Goal: Task Accomplishment & Management: Use online tool/utility

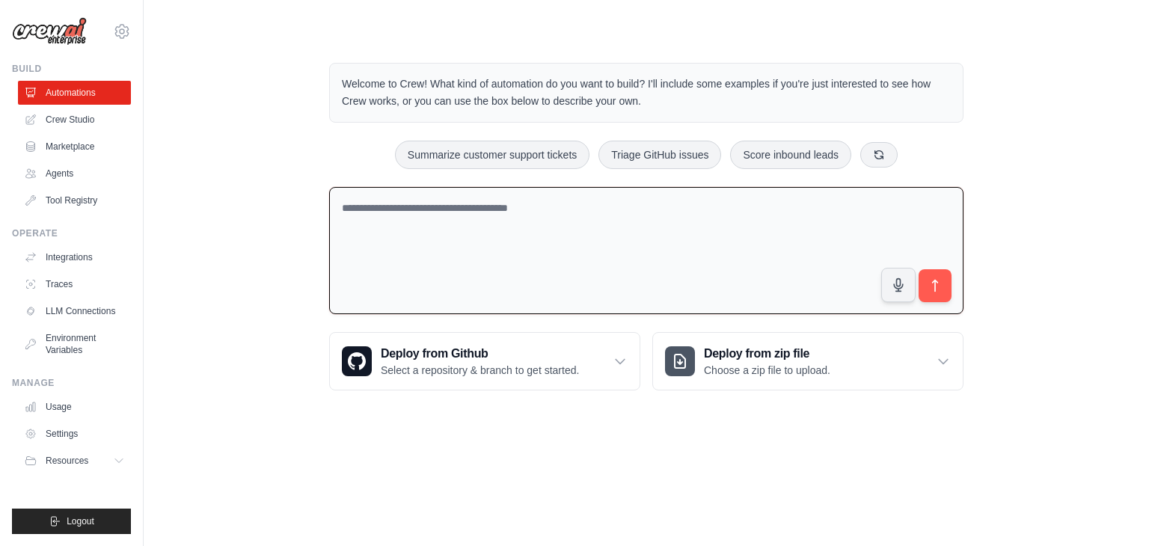
click at [462, 208] on textarea at bounding box center [646, 251] width 634 height 128
paste textarea "**********"
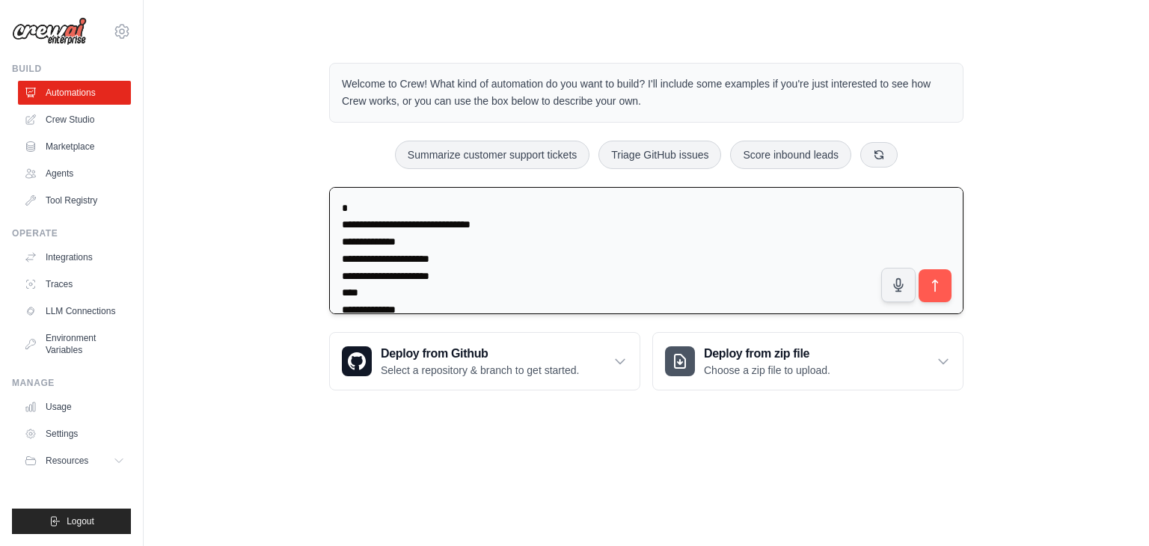
scroll to position [616, 0]
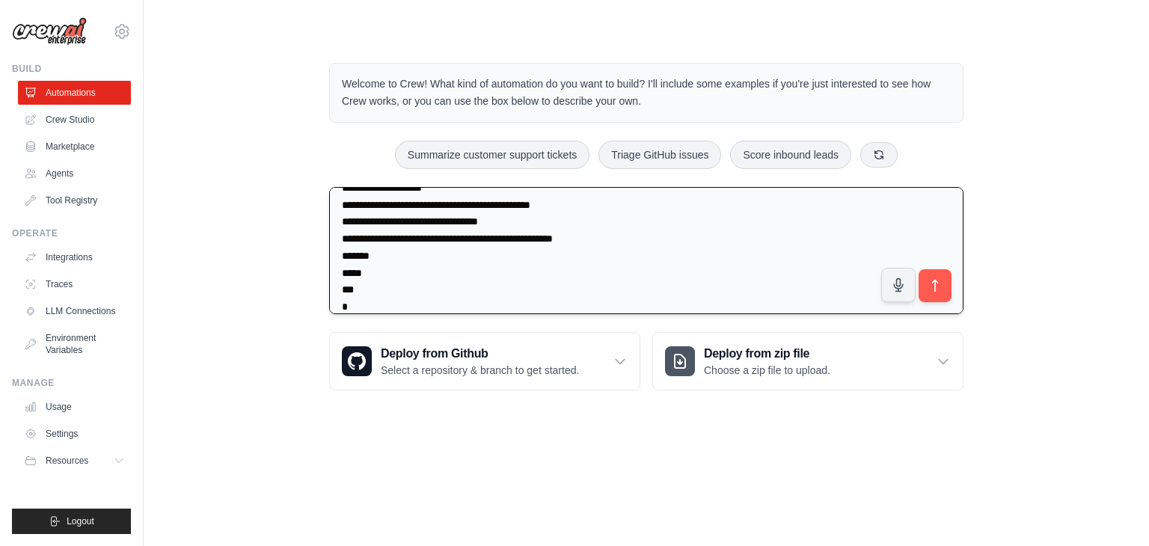
type textarea "**********"
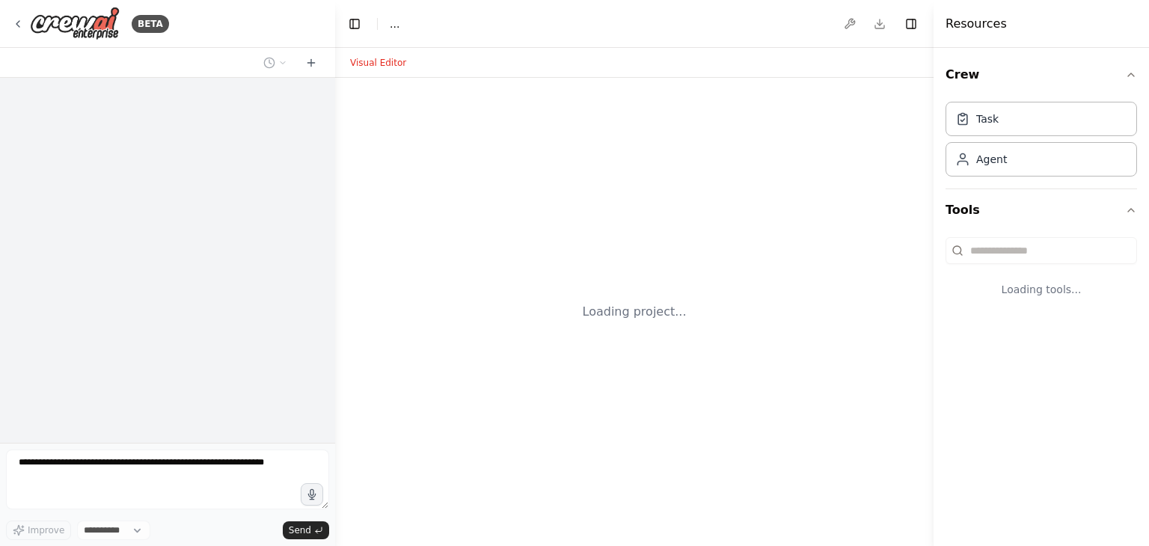
select select "****"
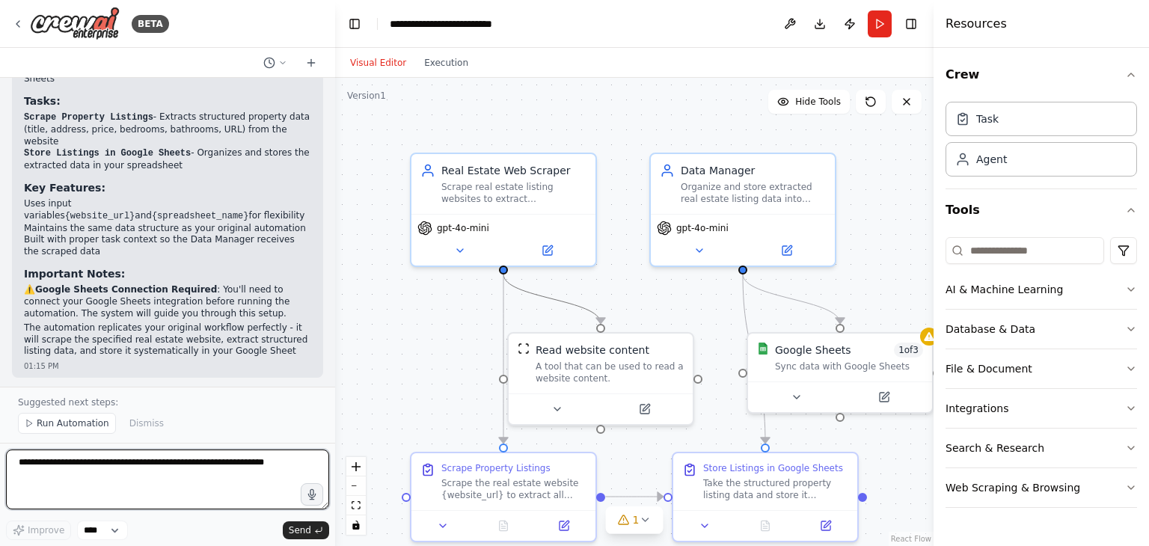
scroll to position [1242, 0]
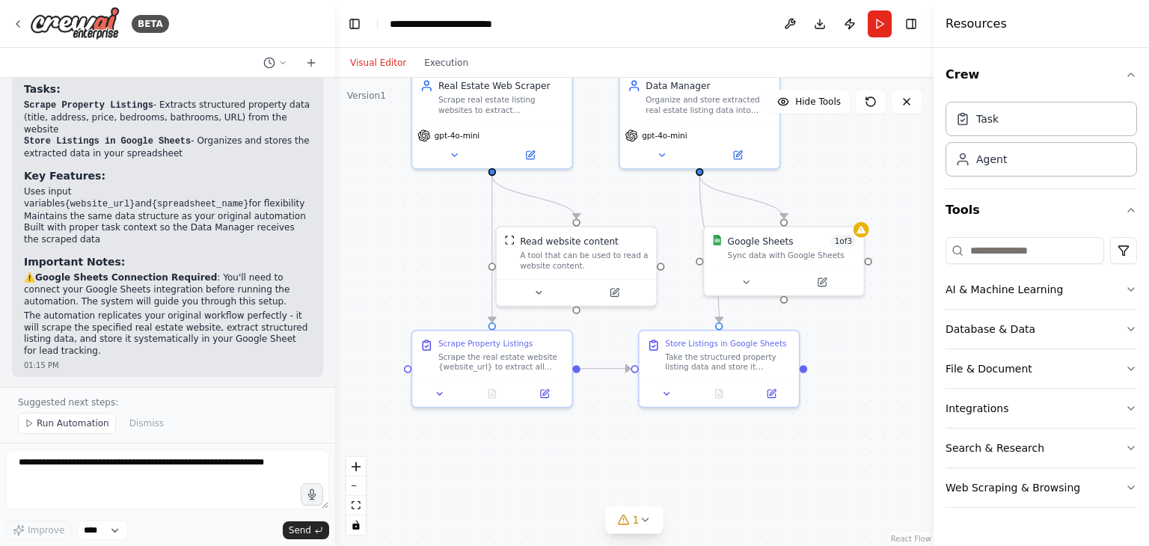
drag, startPoint x: 650, startPoint y: 303, endPoint x: 638, endPoint y: 203, distance: 100.2
click at [638, 203] on div ".deletable-edge-delete-btn { width: 20px; height: 20px; border: 0px solid #ffff…" at bounding box center [634, 312] width 598 height 468
click at [636, 524] on span "1" at bounding box center [636, 519] width 7 height 15
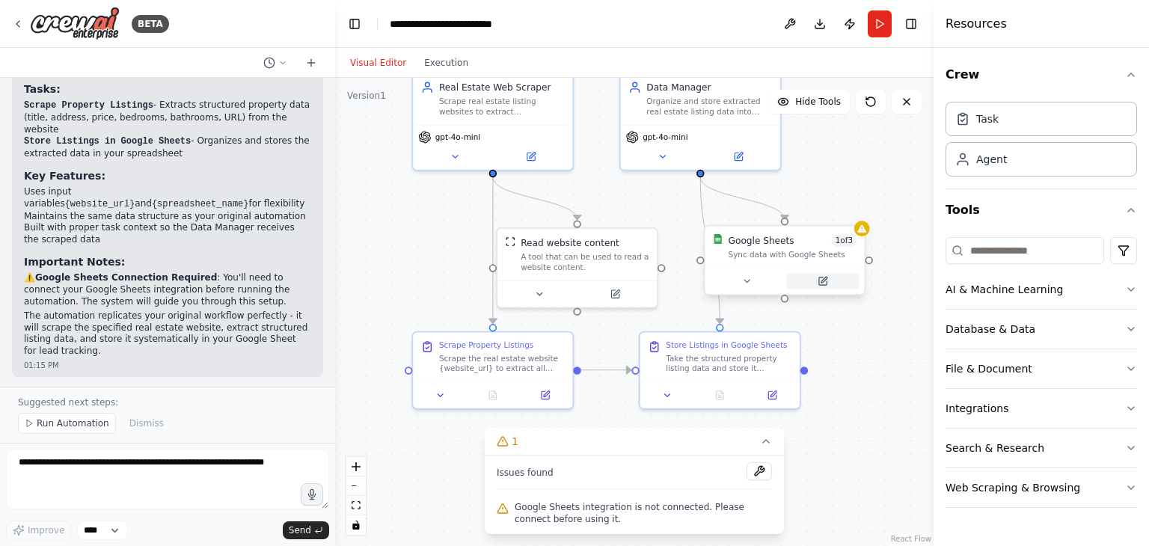
click at [820, 277] on icon at bounding box center [821, 280] width 7 height 7
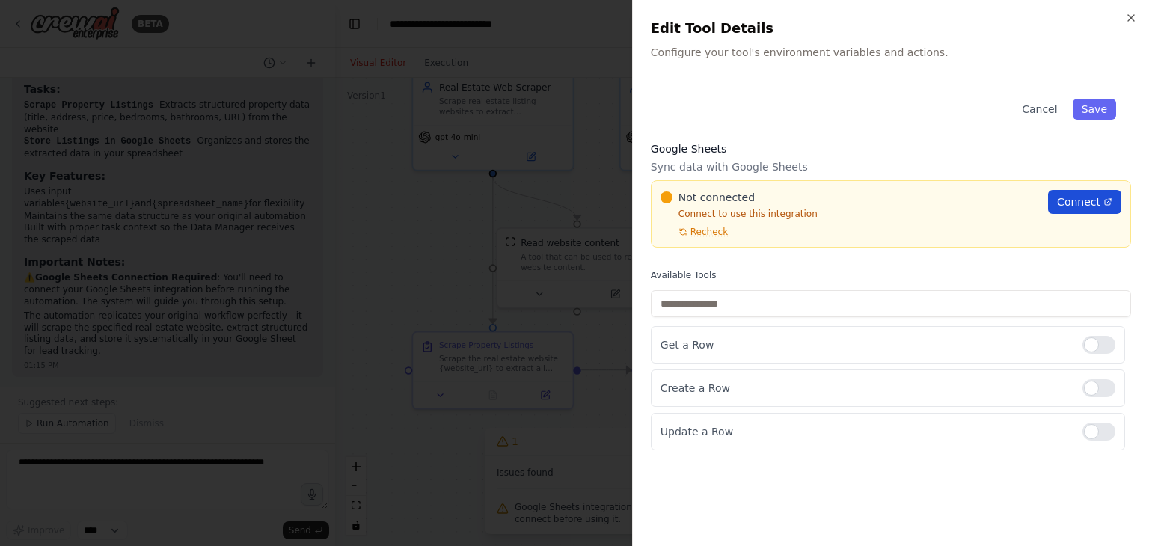
click at [1062, 204] on span "Connect" at bounding box center [1078, 201] width 43 height 15
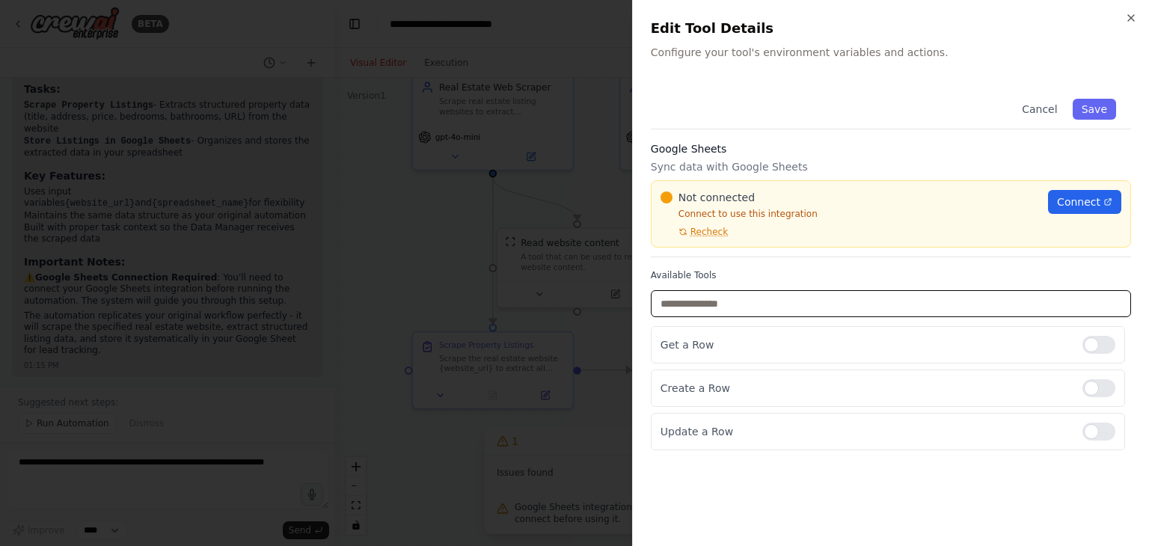
click at [726, 307] on input "text" at bounding box center [891, 303] width 480 height 27
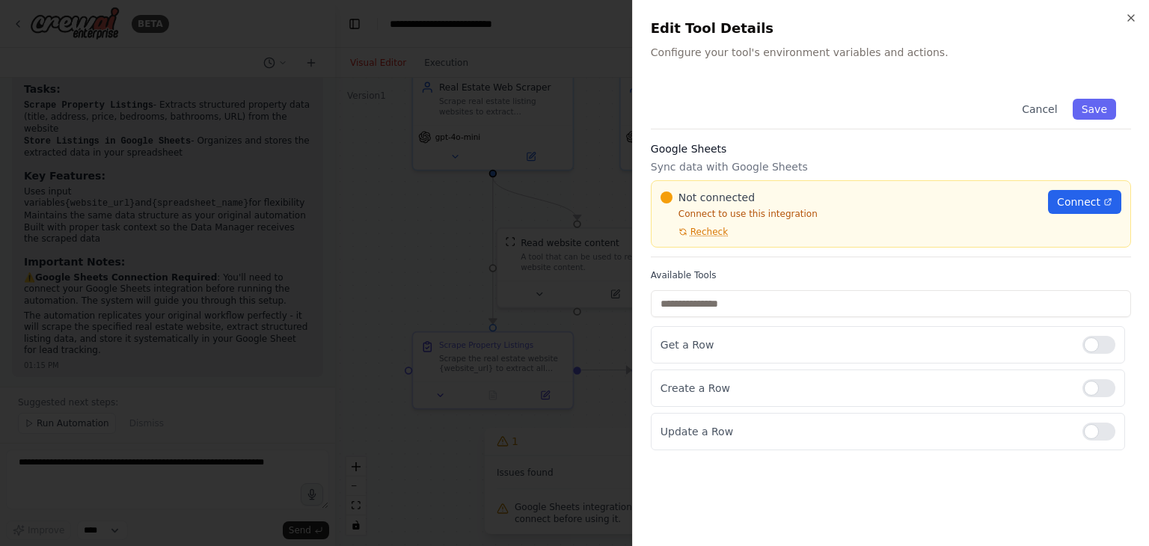
click at [515, 348] on div at bounding box center [574, 273] width 1149 height 546
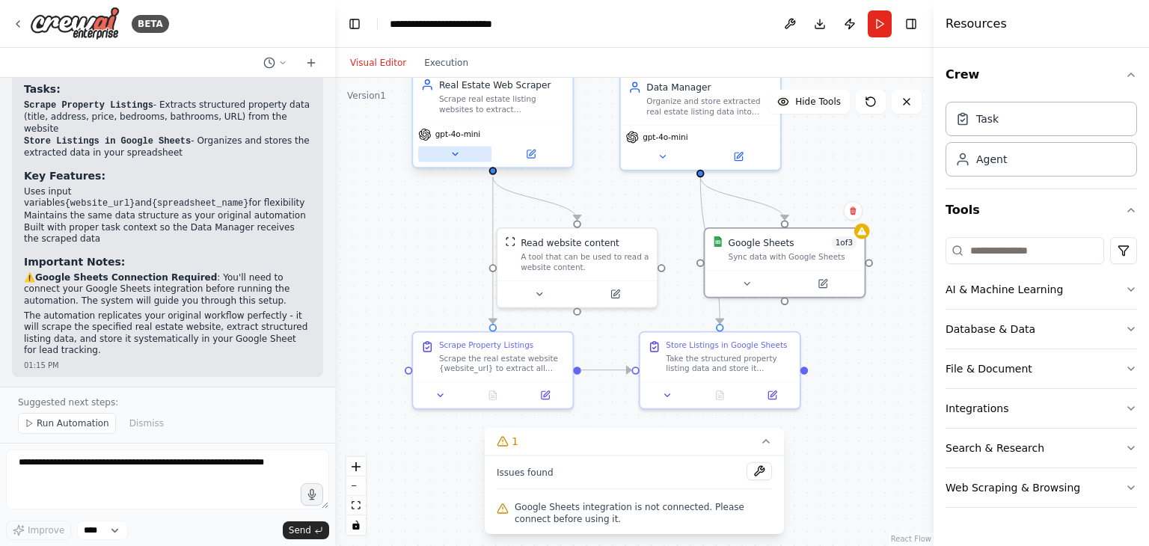
click at [453, 155] on icon at bounding box center [455, 154] width 10 height 10
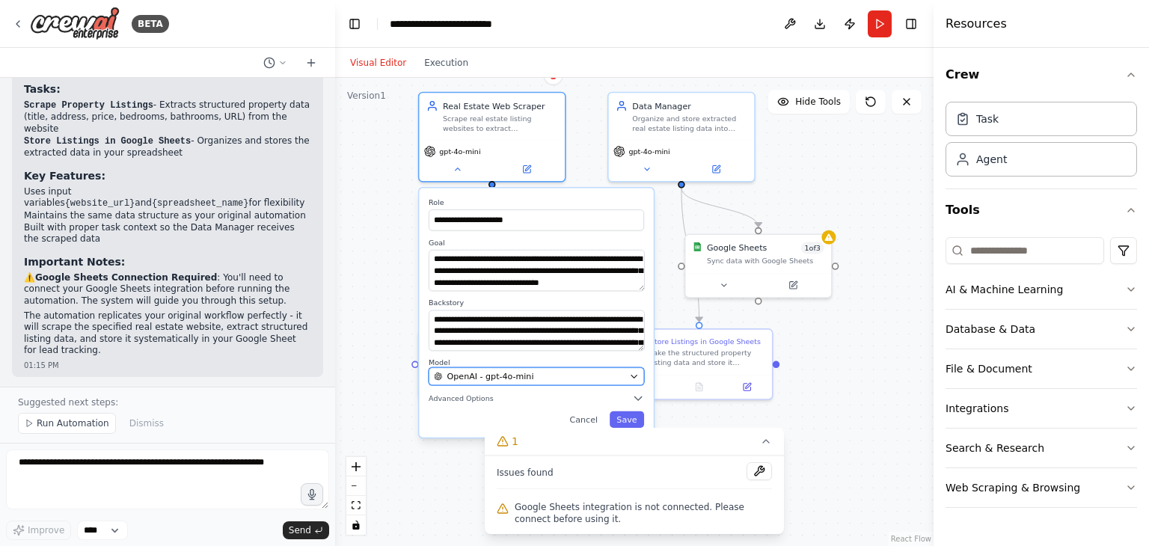
click at [513, 378] on span "OpenAI - gpt-4o-mini" at bounding box center [490, 376] width 87 height 12
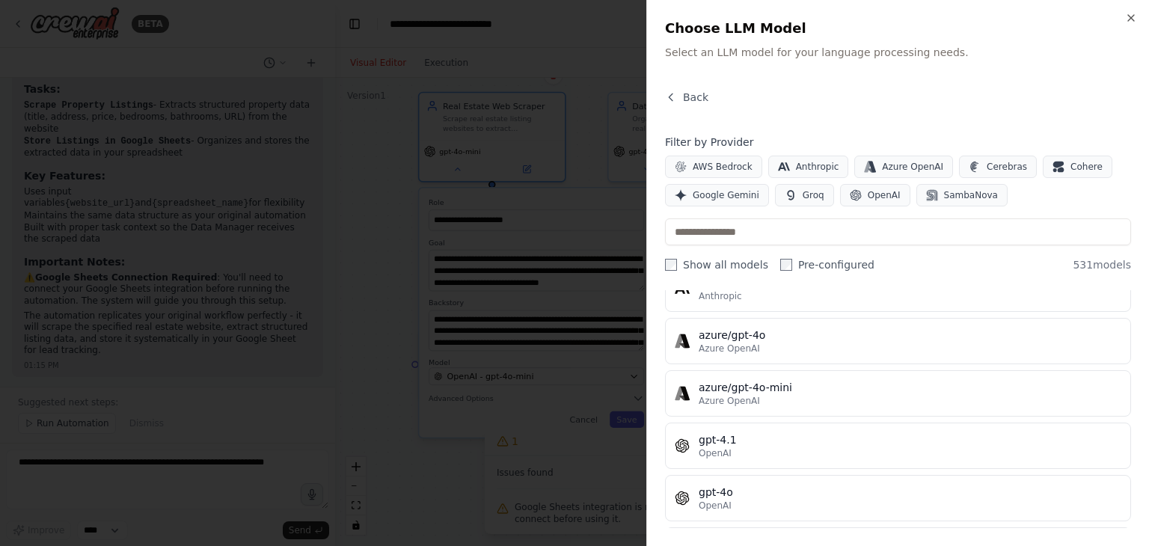
scroll to position [0, 0]
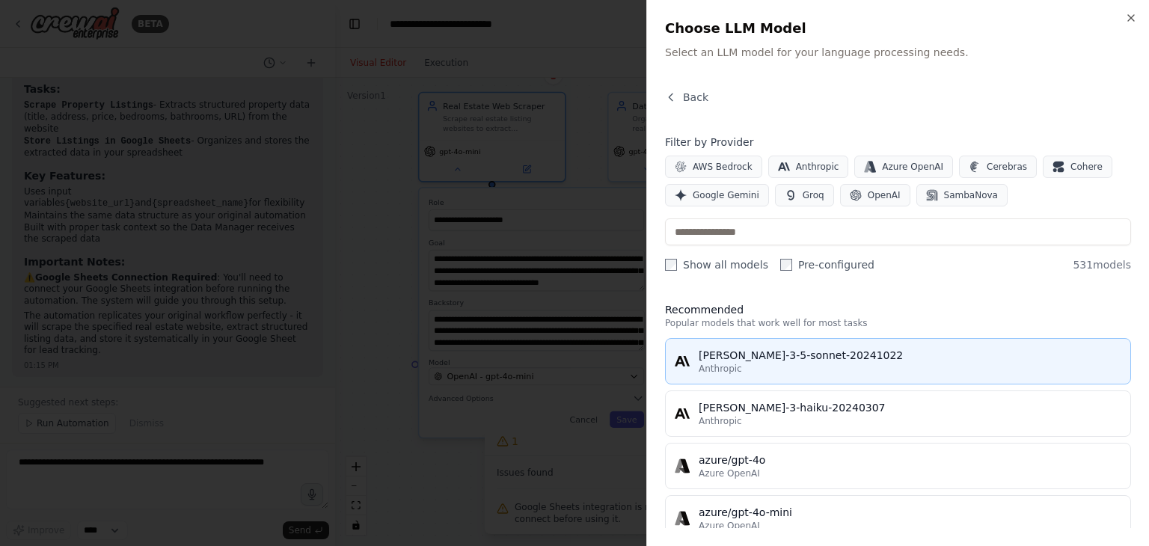
click at [846, 375] on button "[PERSON_NAME]-3-5-sonnet-20241022 Anthropic" at bounding box center [898, 361] width 466 height 46
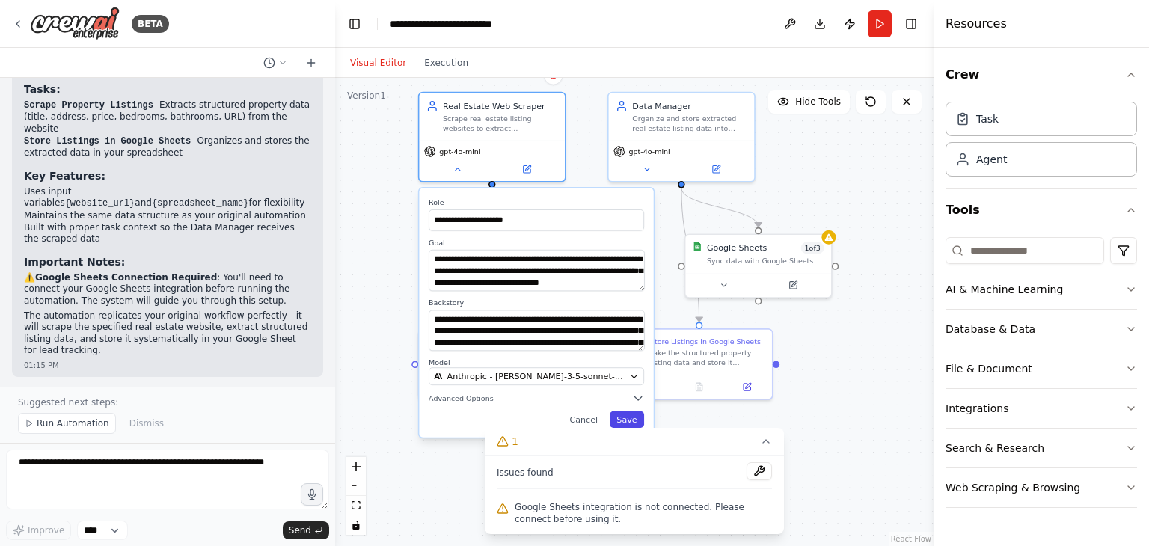
click at [630, 420] on button "Save" at bounding box center [627, 419] width 34 height 16
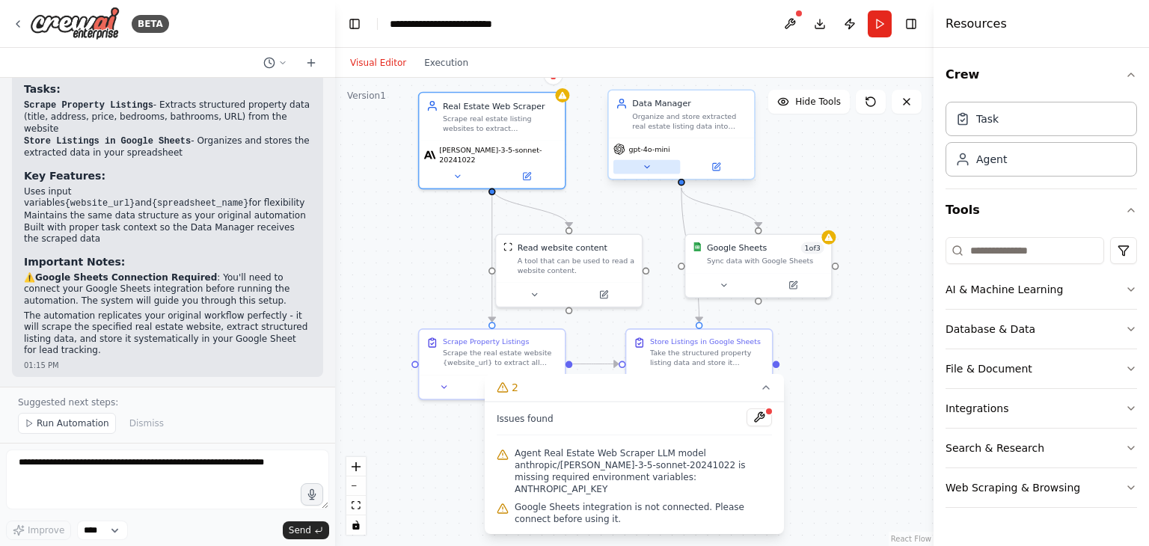
click at [649, 168] on icon at bounding box center [647, 167] width 10 height 10
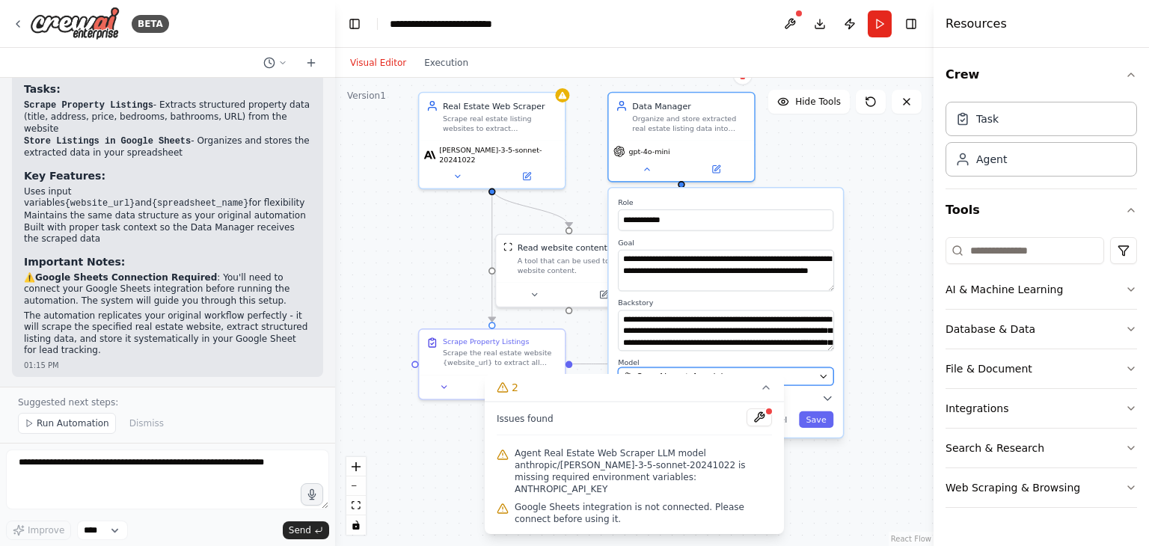
click at [718, 371] on div "OpenAI - gpt-4o-mini" at bounding box center [718, 376] width 191 height 12
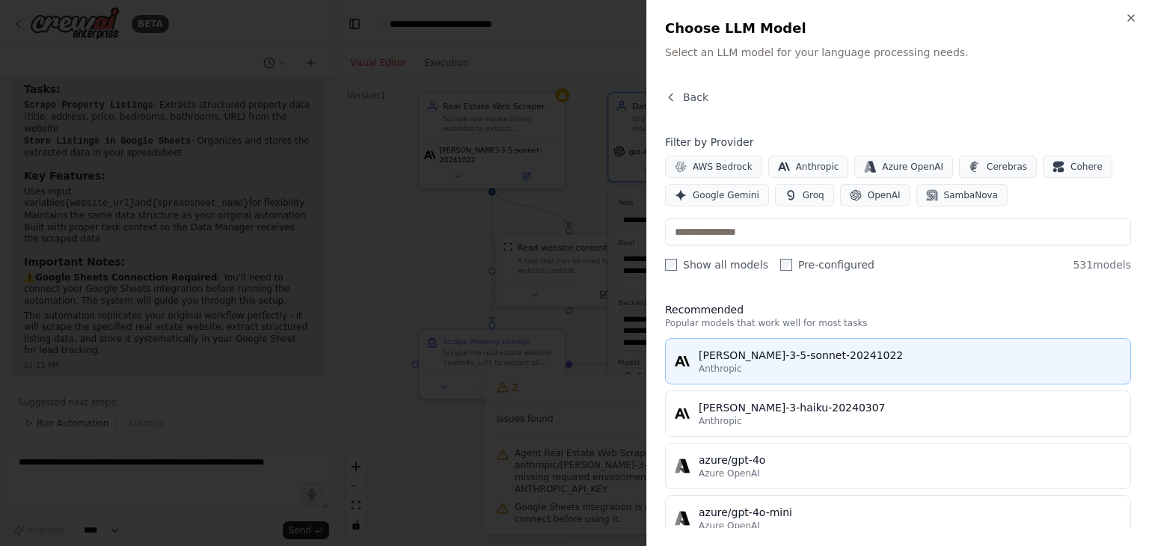
click at [770, 354] on div "[PERSON_NAME]-3-5-sonnet-20241022" at bounding box center [910, 355] width 423 height 15
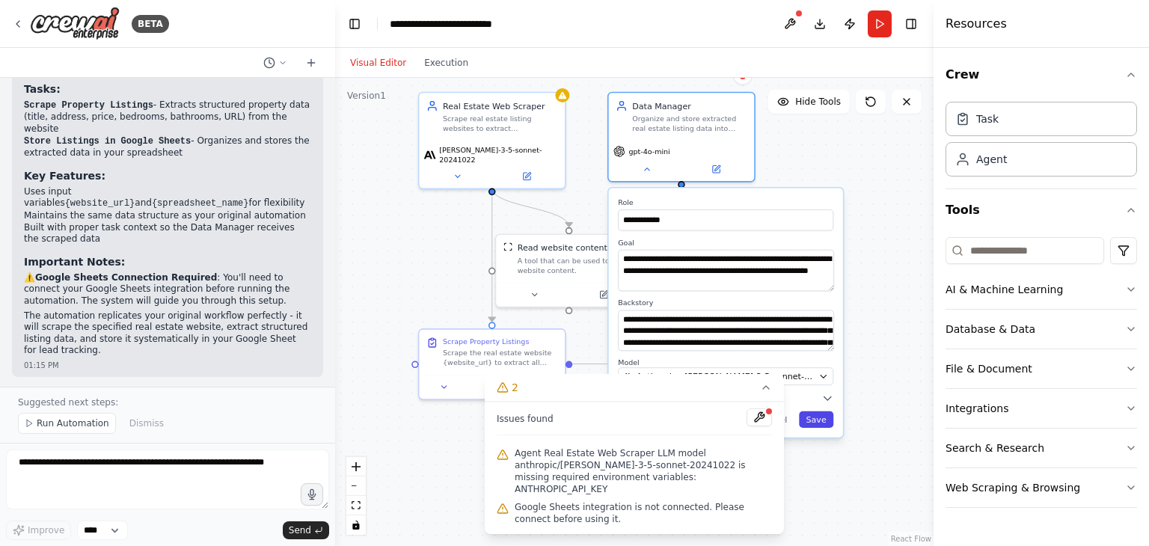
click at [817, 426] on button "Save" at bounding box center [816, 419] width 34 height 16
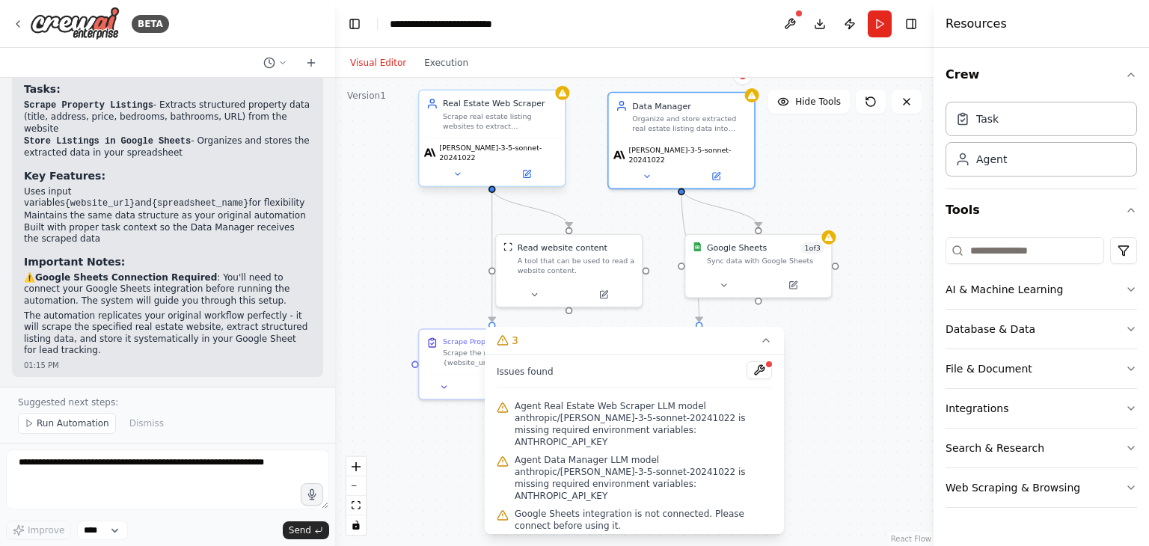
click at [447, 177] on div "[PERSON_NAME]-3-5-sonnet-20241022" at bounding box center [492, 162] width 146 height 48
click at [453, 152] on span "[PERSON_NAME]-3-5-sonnet-20241022" at bounding box center [499, 152] width 120 height 19
click at [457, 173] on icon at bounding box center [457, 174] width 4 height 2
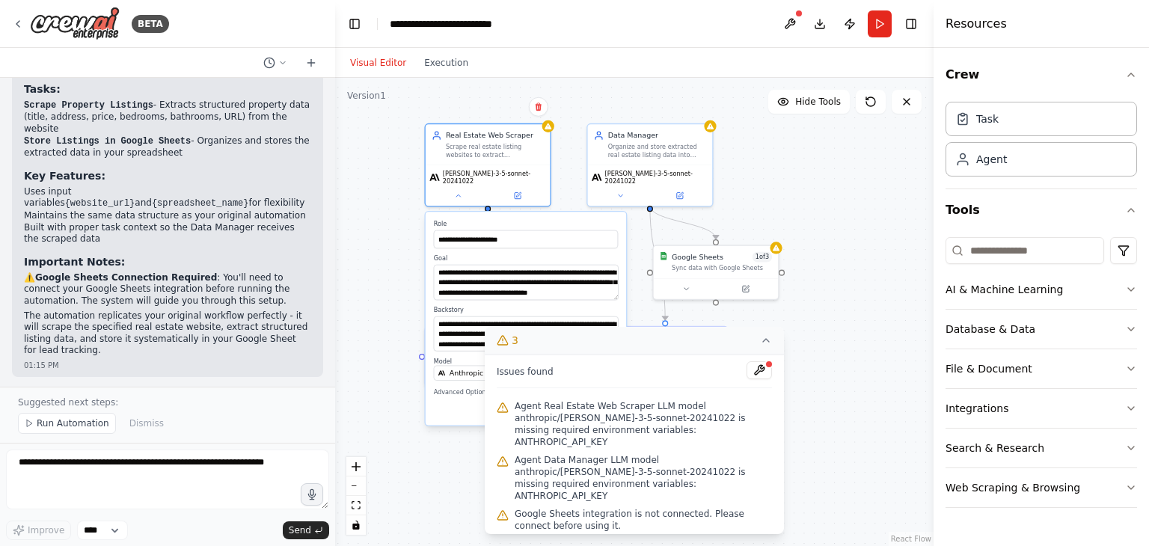
click at [763, 346] on icon at bounding box center [766, 340] width 12 height 12
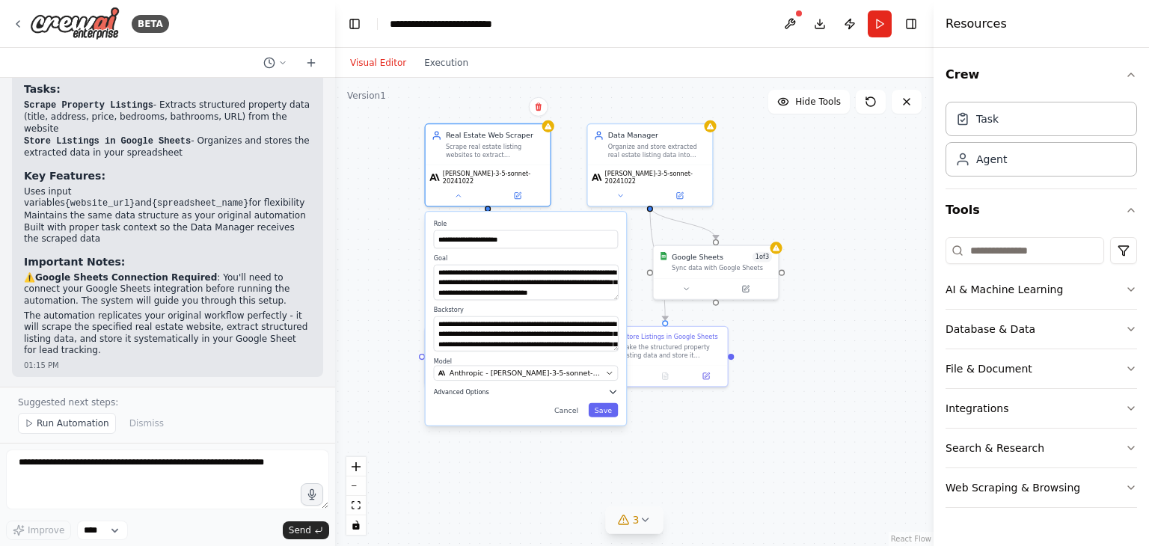
click at [613, 387] on icon "button" at bounding box center [613, 392] width 10 height 10
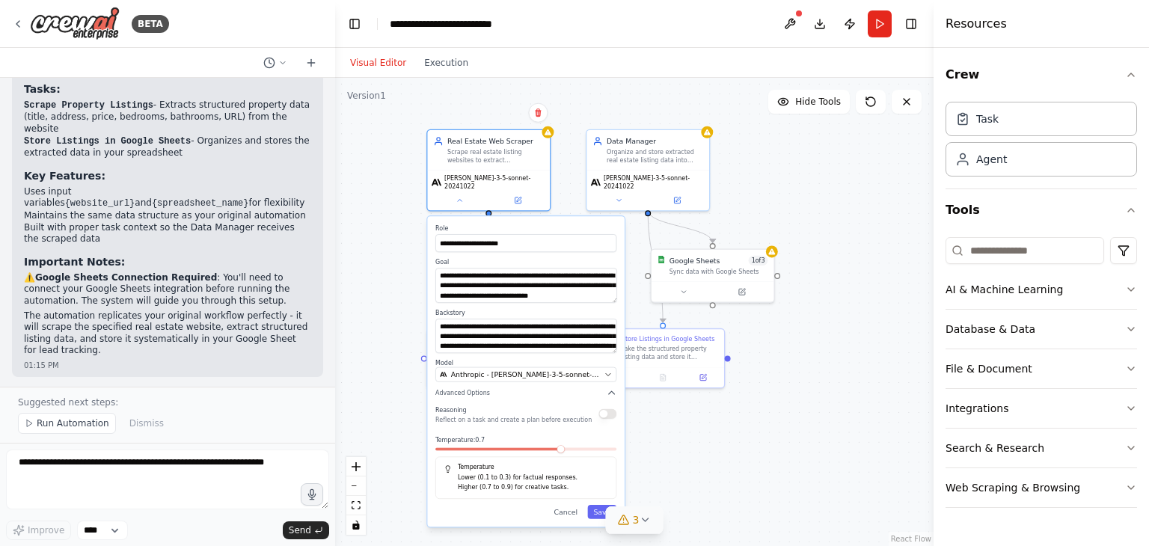
click at [609, 409] on button "button" at bounding box center [607, 414] width 18 height 10
click at [605, 372] on button "Anthropic - [PERSON_NAME]-3-5-sonnet-20241022" at bounding box center [525, 374] width 181 height 15
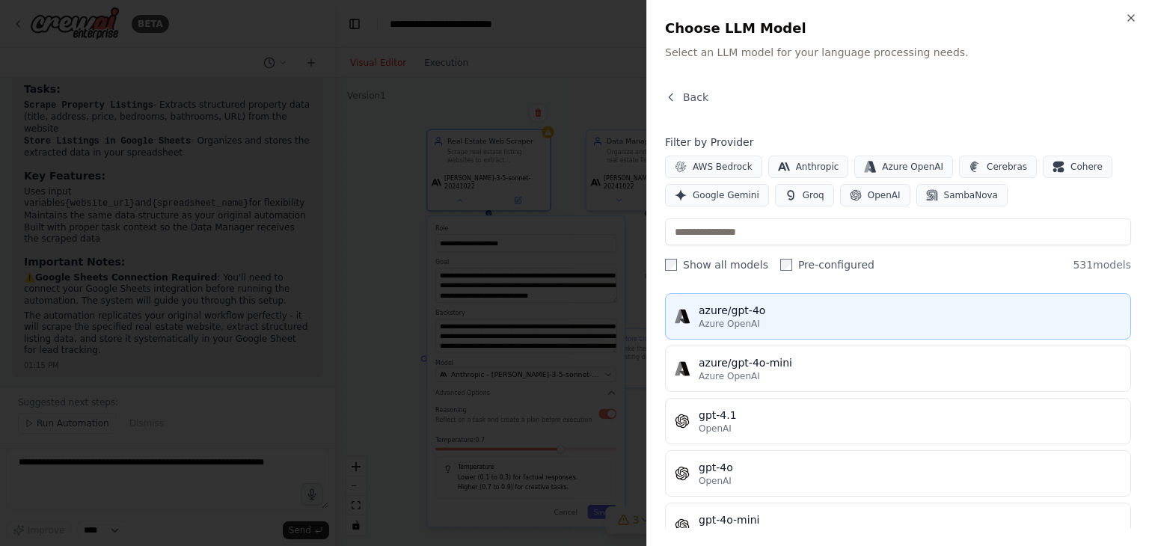
scroll to position [269, 0]
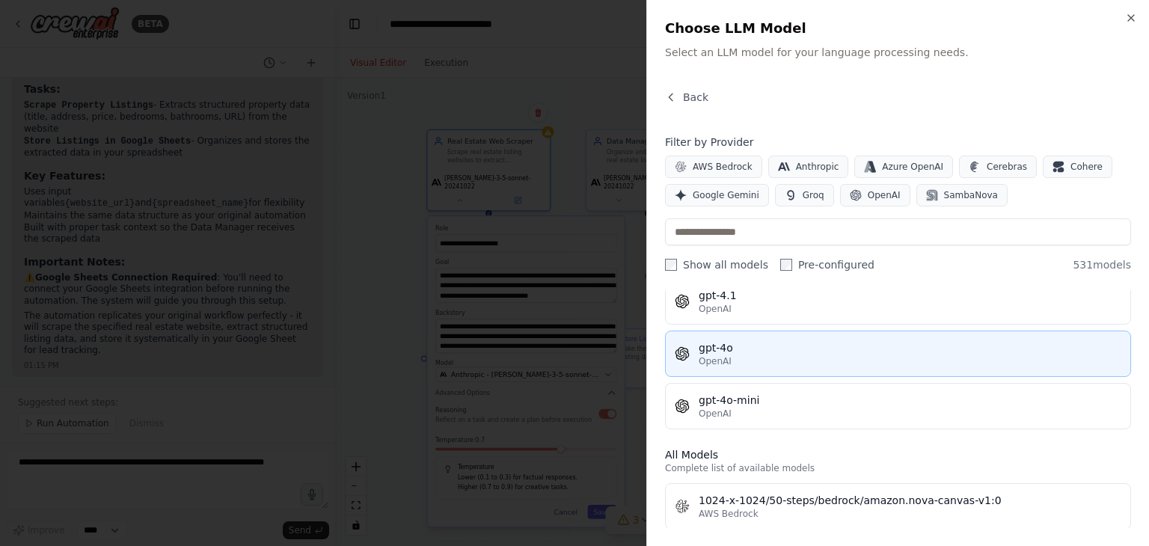
click at [755, 348] on div "gpt-4o" at bounding box center [910, 347] width 423 height 15
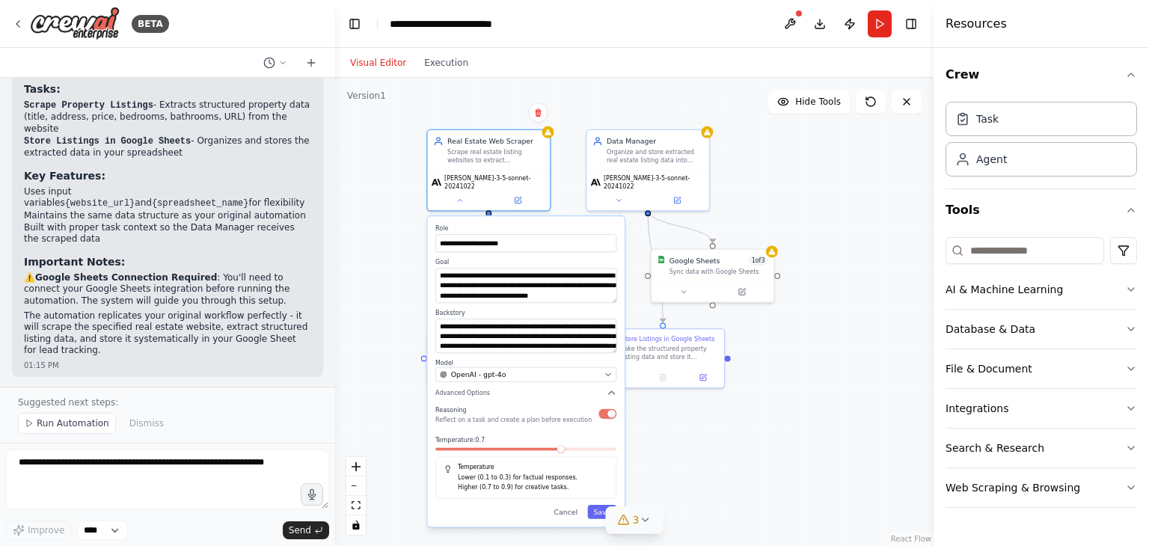
click at [596, 512] on div "**********" at bounding box center [525, 371] width 197 height 310
click at [601, 505] on button "Save" at bounding box center [601, 512] width 29 height 14
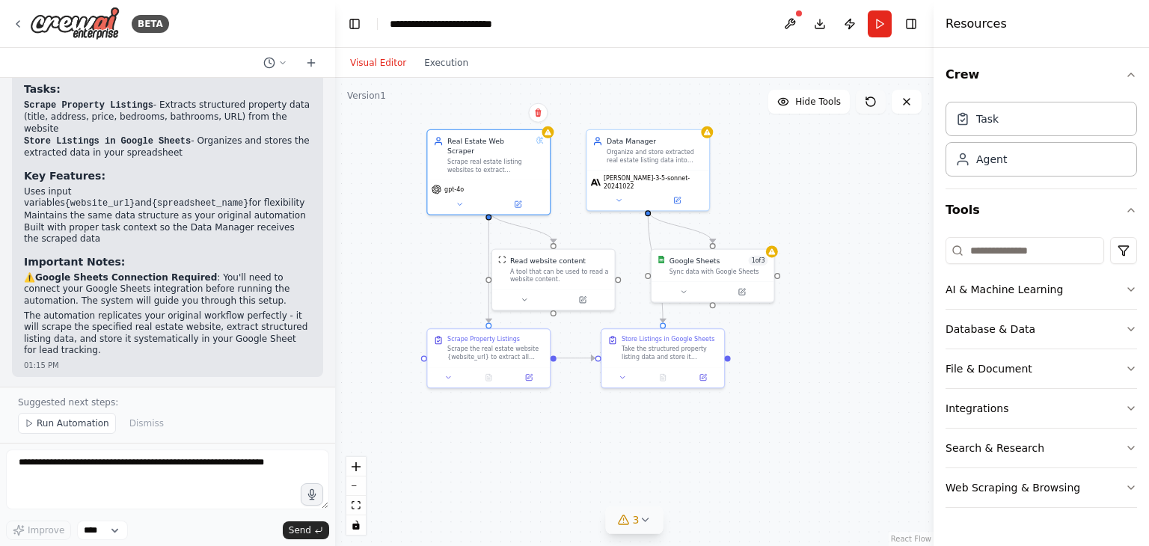
click at [871, 105] on icon at bounding box center [871, 102] width 12 height 12
click at [458, 198] on icon at bounding box center [459, 202] width 8 height 8
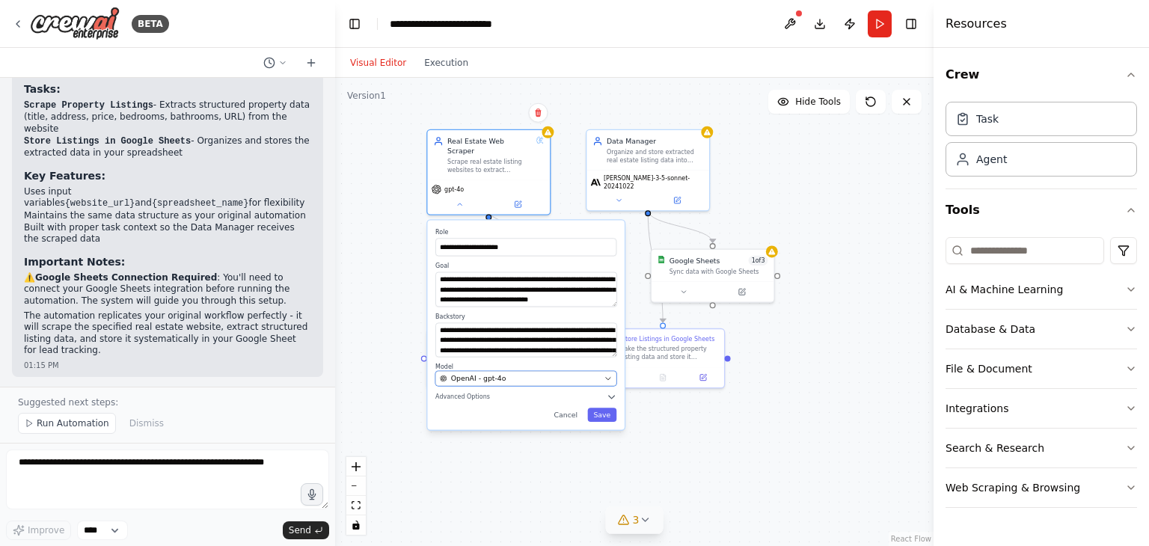
click at [533, 375] on button "OpenAI - gpt-4o" at bounding box center [525, 378] width 181 height 15
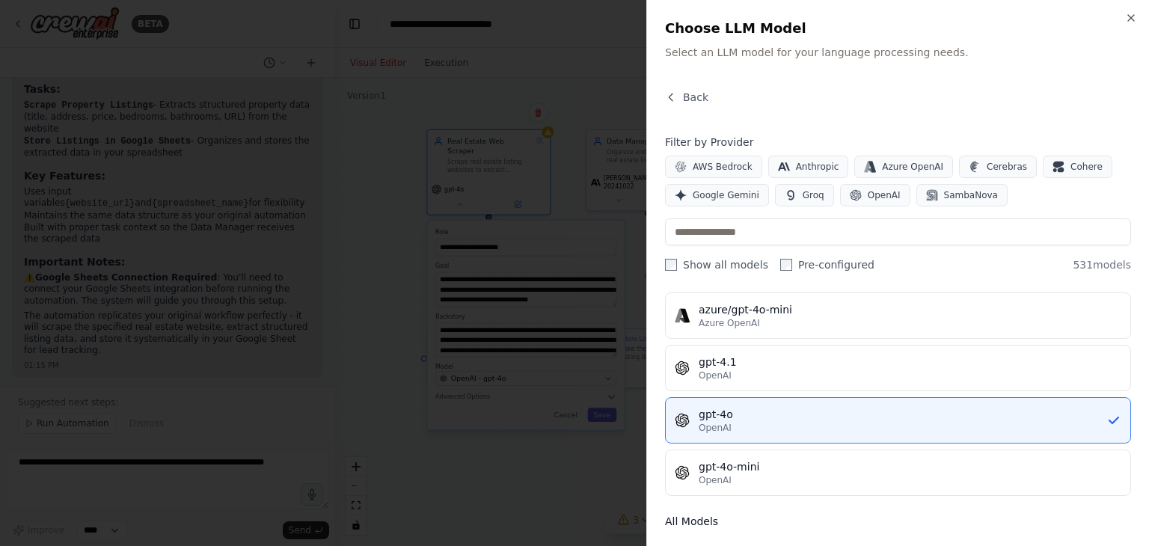
scroll to position [203, 0]
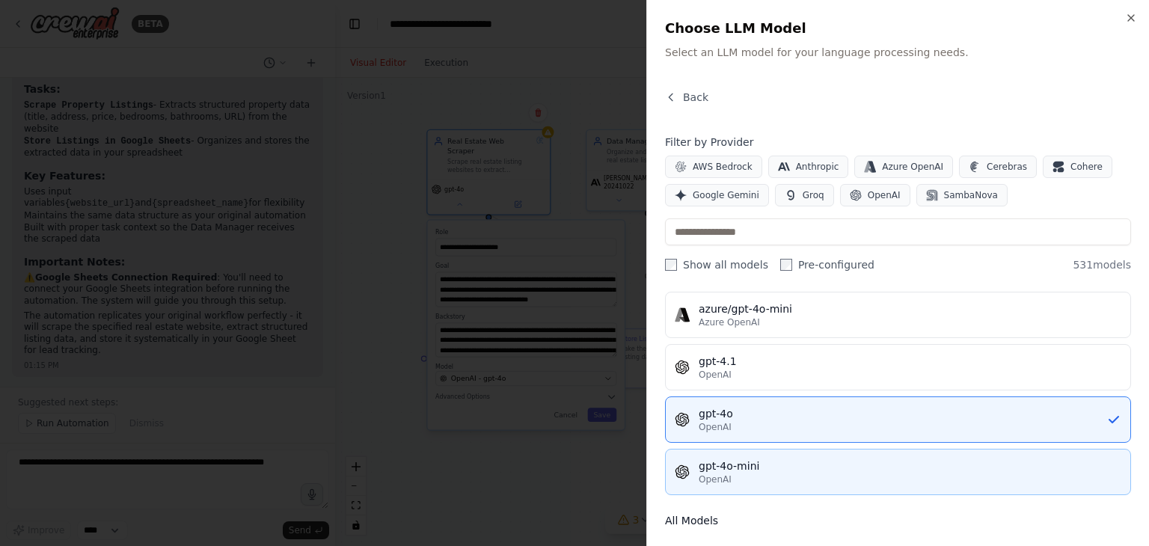
click at [800, 453] on button "gpt-4o-mini OpenAI" at bounding box center [898, 472] width 466 height 46
click at [794, 462] on body "BETA { "scenario": "RealEstateLeadGen", "trigger": { "type": "schedule", "inter…" at bounding box center [574, 273] width 1149 height 546
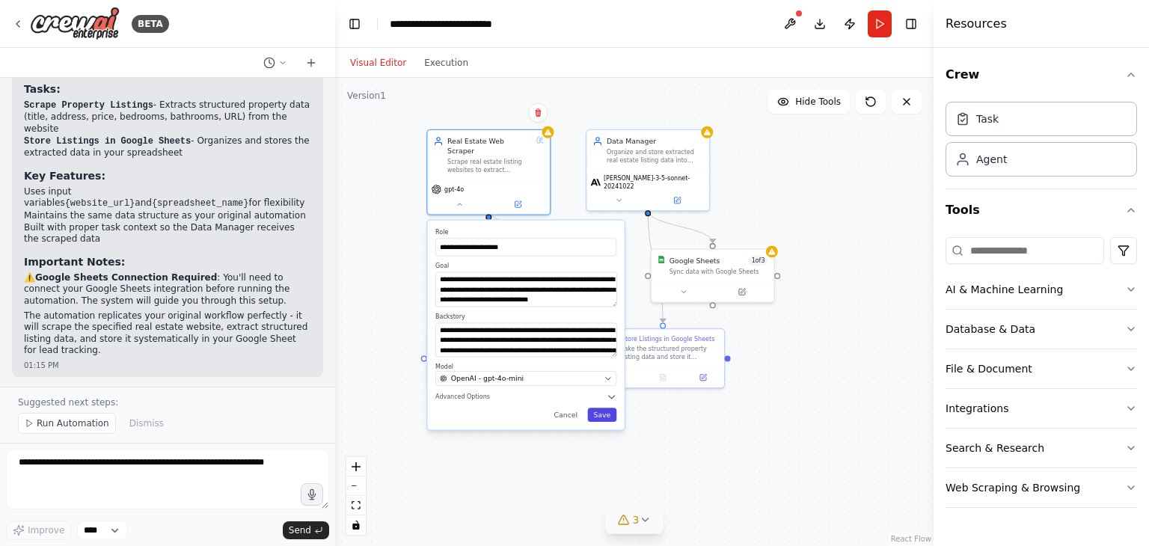
click at [608, 408] on button "Save" at bounding box center [601, 415] width 29 height 14
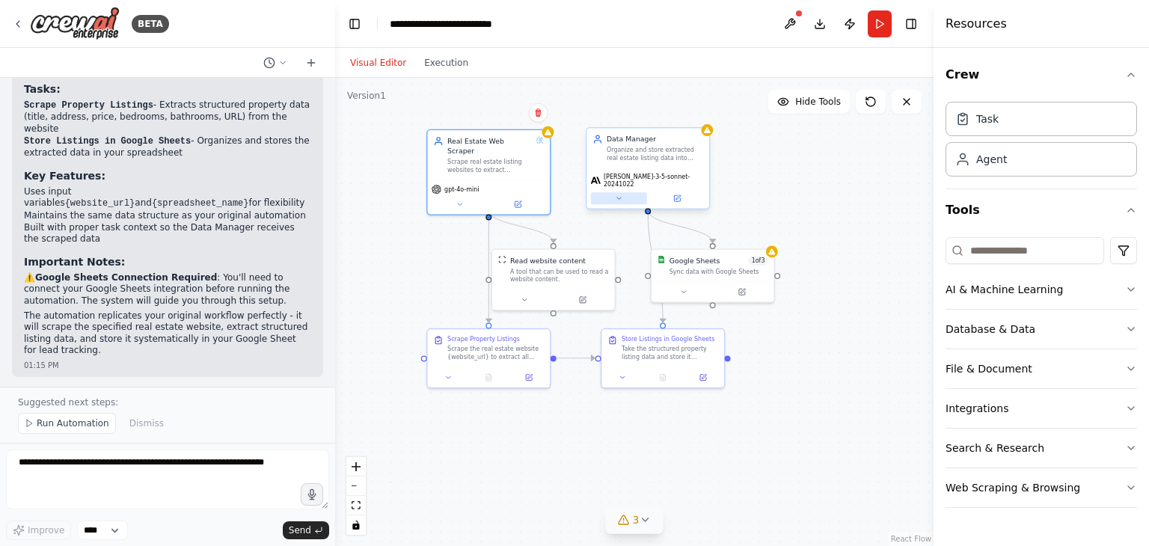
click at [613, 194] on button at bounding box center [619, 198] width 56 height 12
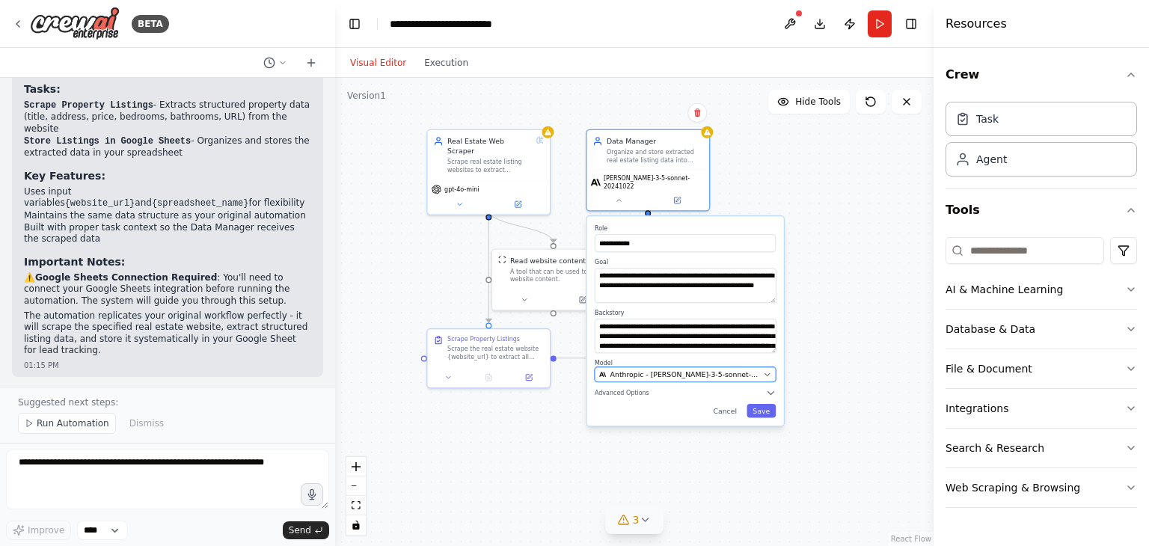
click at [716, 369] on span "Anthropic - [PERSON_NAME]-3-5-sonnet-20241022" at bounding box center [685, 374] width 150 height 10
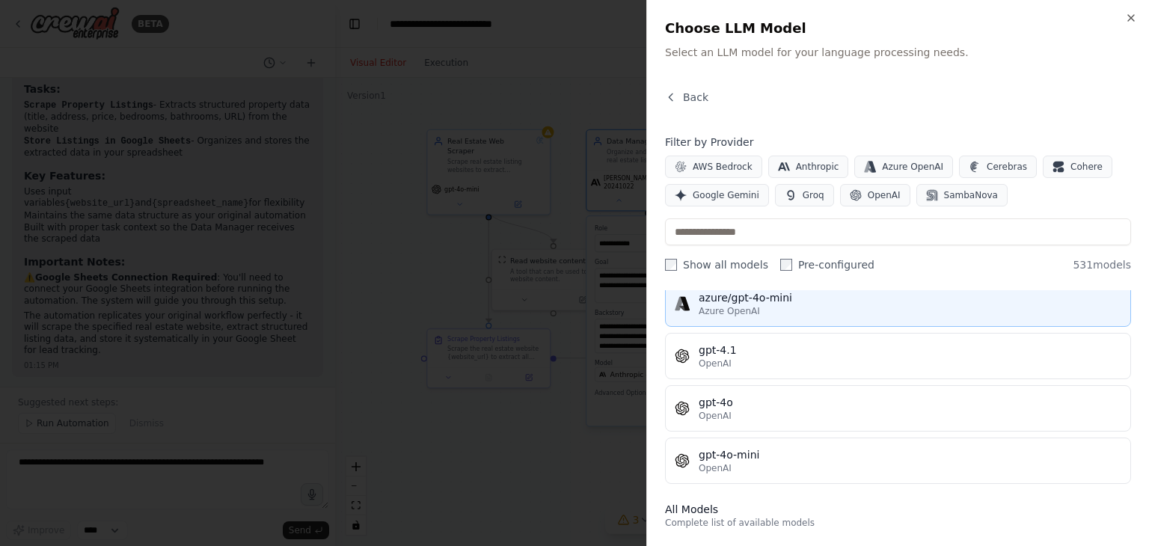
scroll to position [217, 0]
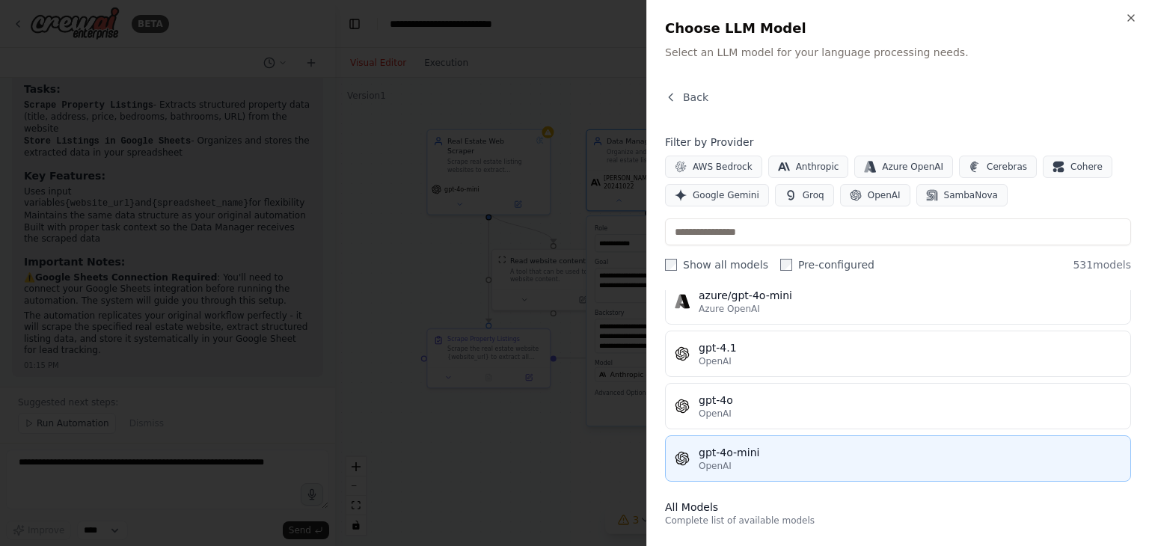
click at [739, 453] on div "gpt-4o-mini" at bounding box center [910, 452] width 423 height 15
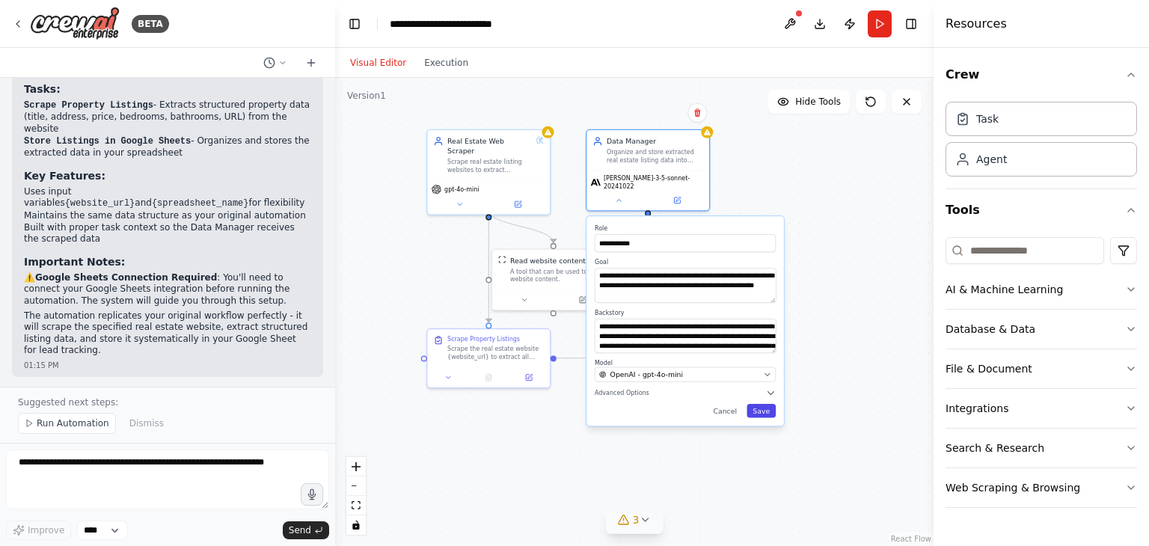
click at [768, 405] on button "Save" at bounding box center [760, 411] width 29 height 14
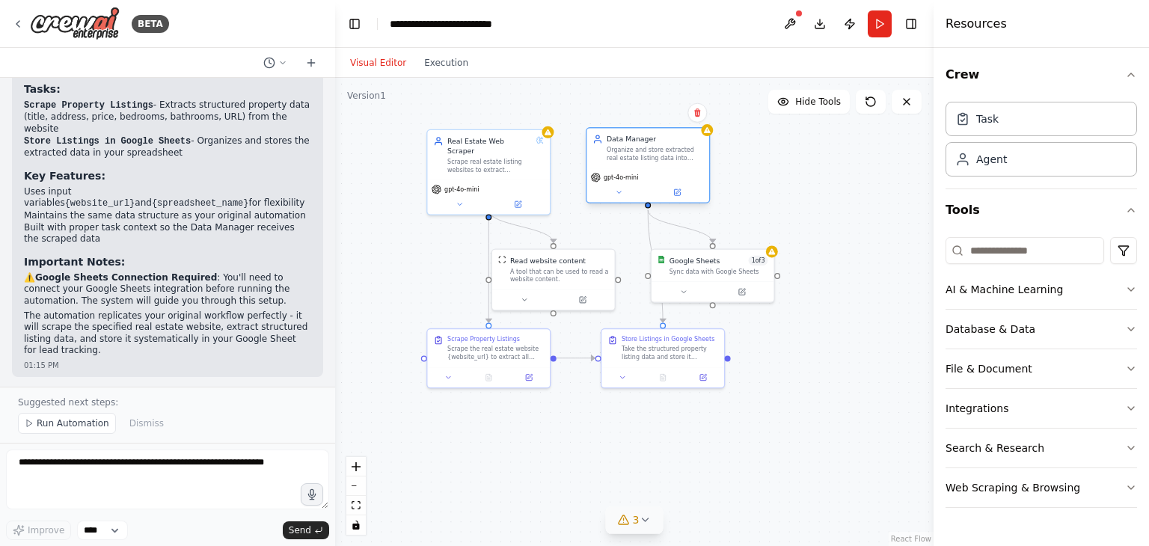
click at [677, 200] on div "gpt-4o-mini" at bounding box center [647, 185] width 123 height 34
click at [673, 196] on button at bounding box center [677, 192] width 56 height 12
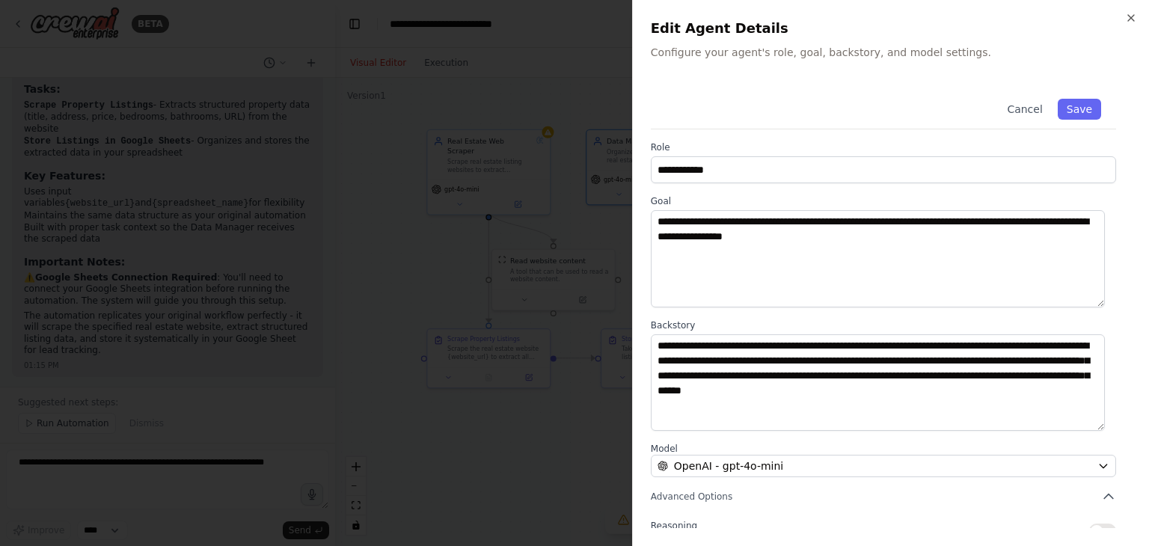
scroll to position [130, 0]
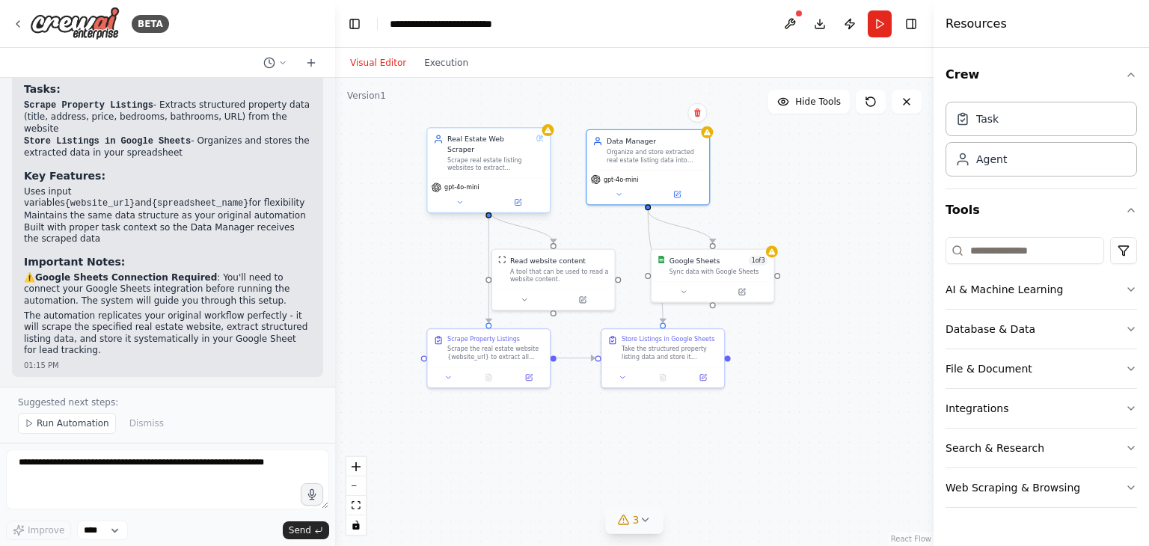
click at [550, 136] on div "Real Estate Web Scraper Scrape real estate listing websites to extract comprehe…" at bounding box center [488, 170] width 124 height 86
click at [651, 521] on button "3" at bounding box center [635, 520] width 58 height 28
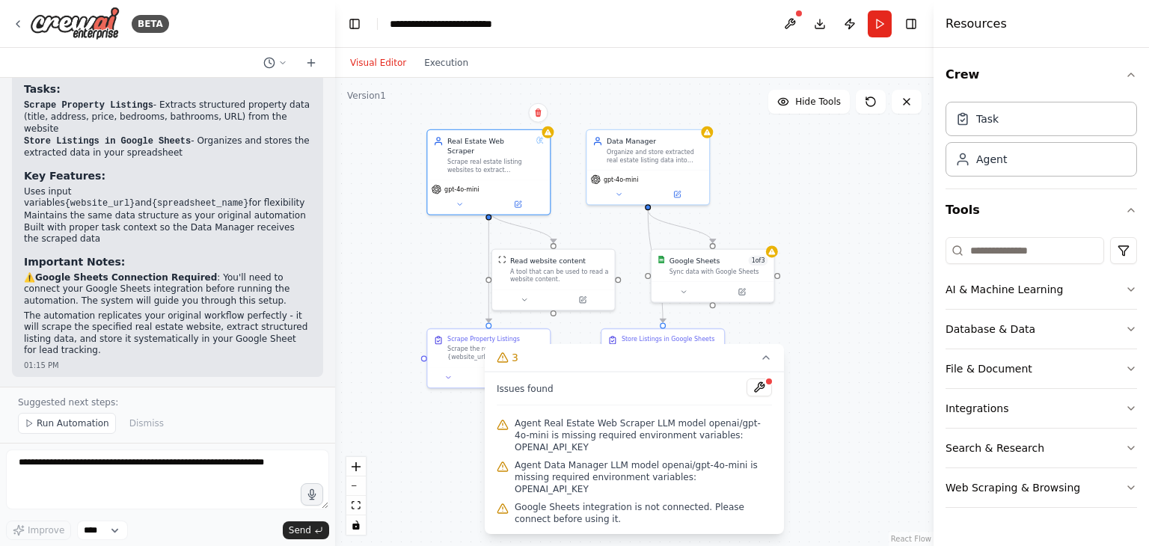
click at [689, 453] on span "Agent Real Estate Web Scraper LLM model openai/gpt-4o-mini is missing required …" at bounding box center [643, 435] width 257 height 36
click at [720, 453] on span "Agent Real Estate Web Scraper LLM model openai/gpt-4o-mini is missing required …" at bounding box center [643, 435] width 257 height 36
click at [685, 467] on div "Agent Data Manager LLM model openai/gpt-4o-mini is missing required environment…" at bounding box center [634, 477] width 275 height 42
click at [766, 363] on icon at bounding box center [766, 358] width 12 height 12
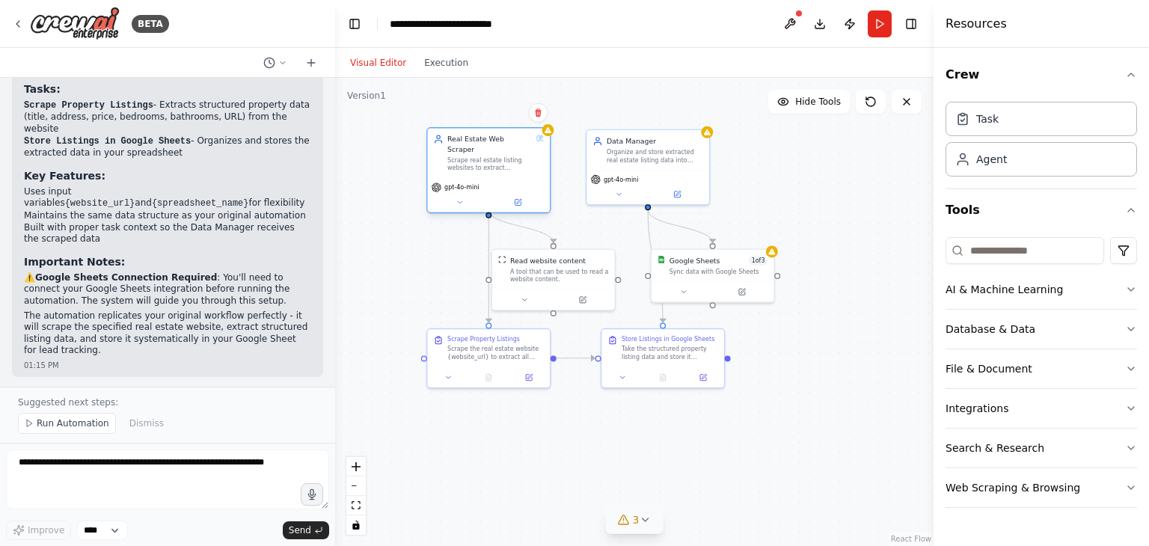
click at [515, 200] on div "gpt-4o-mini" at bounding box center [488, 195] width 123 height 34
click at [520, 200] on icon at bounding box center [518, 203] width 6 height 6
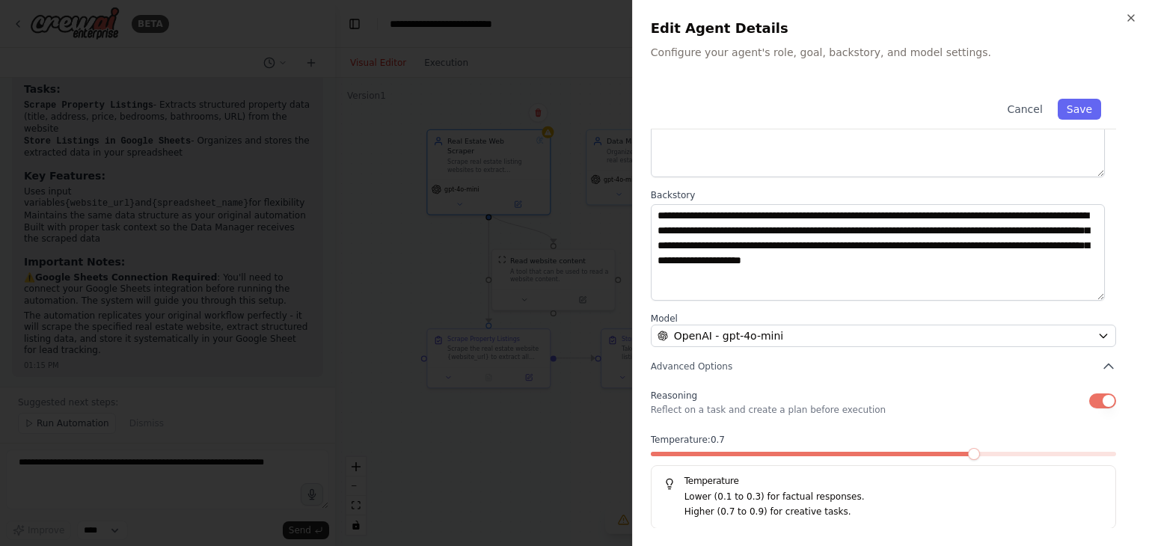
scroll to position [0, 0]
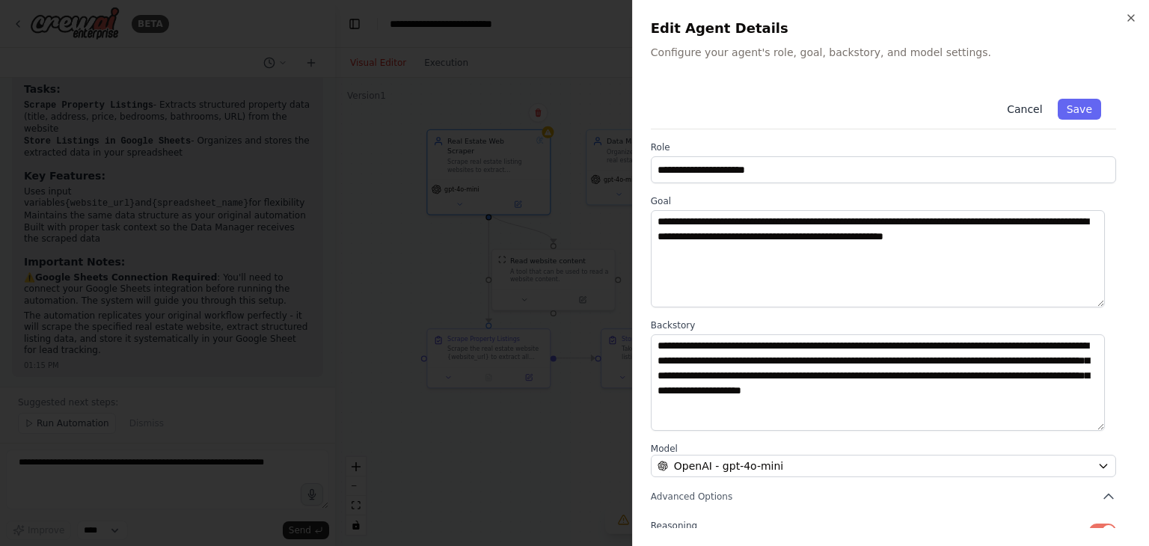
click at [1014, 112] on button "Cancel" at bounding box center [1024, 109] width 53 height 21
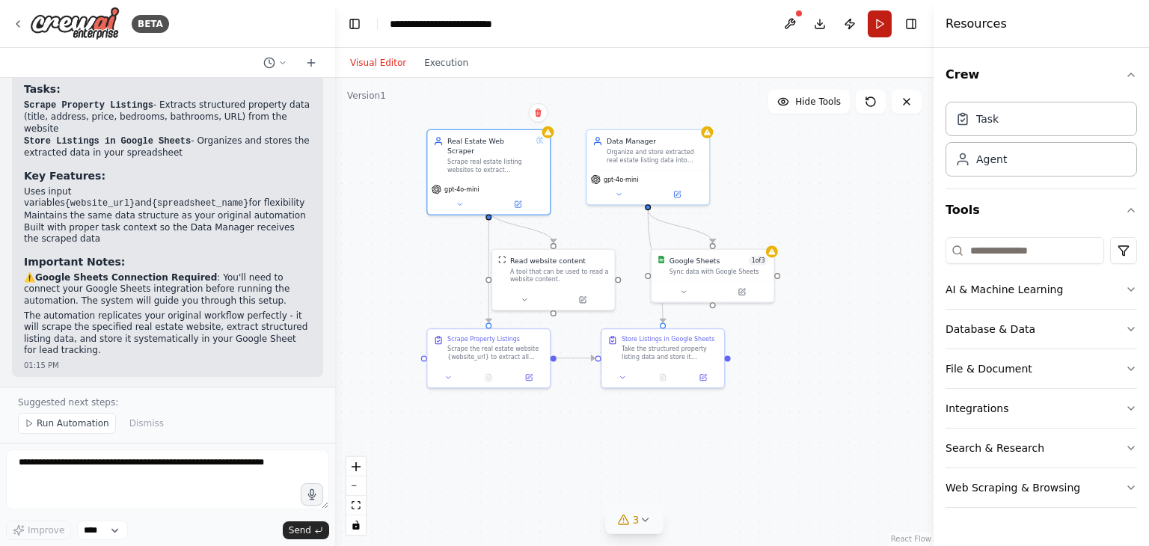
click at [883, 31] on button "Run" at bounding box center [880, 23] width 24 height 27
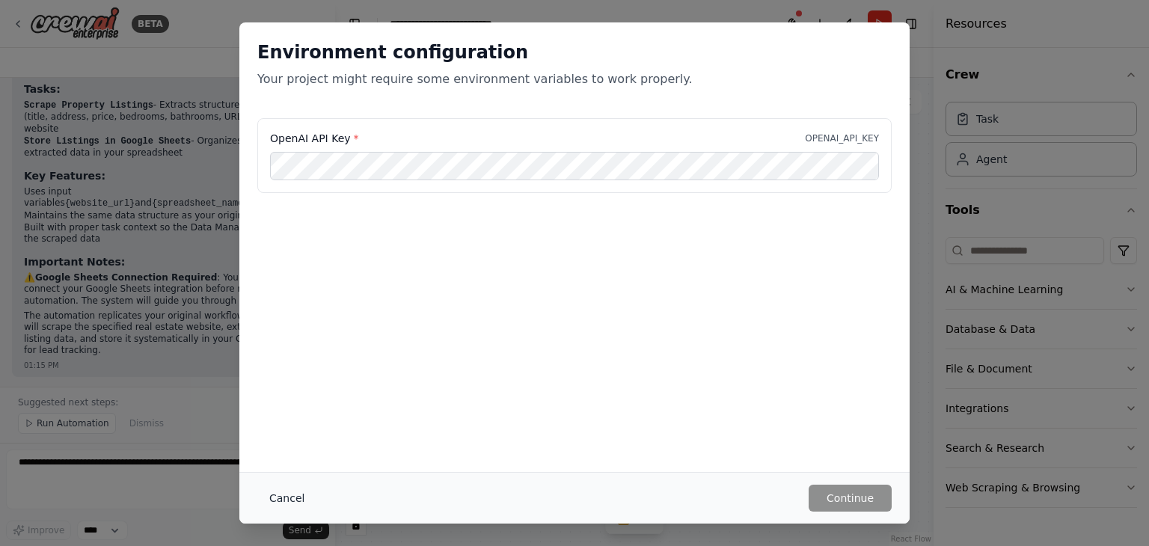
click at [283, 501] on button "Cancel" at bounding box center [286, 498] width 59 height 27
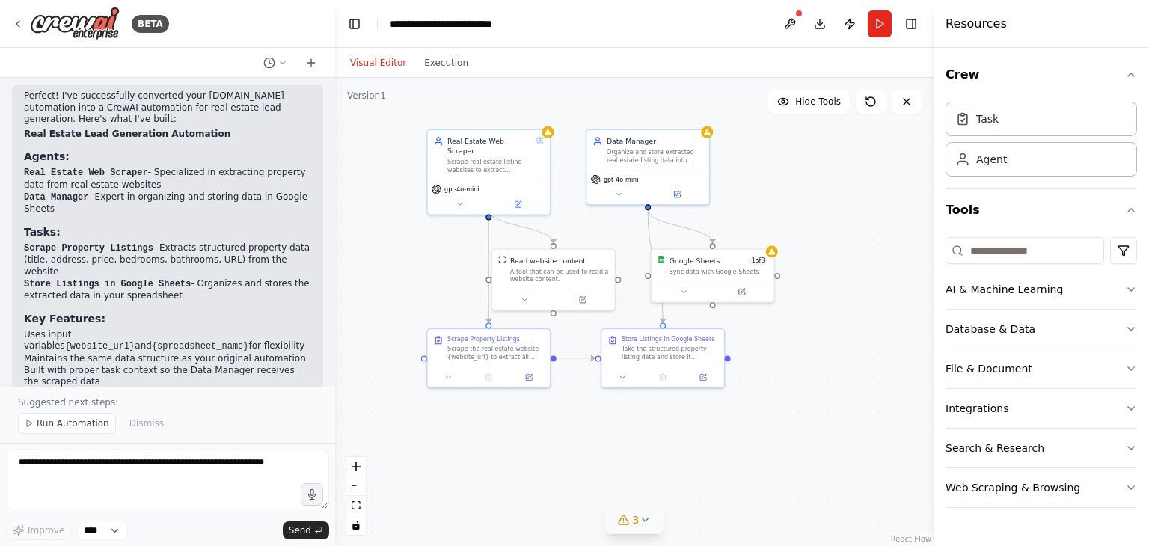
scroll to position [1117, 0]
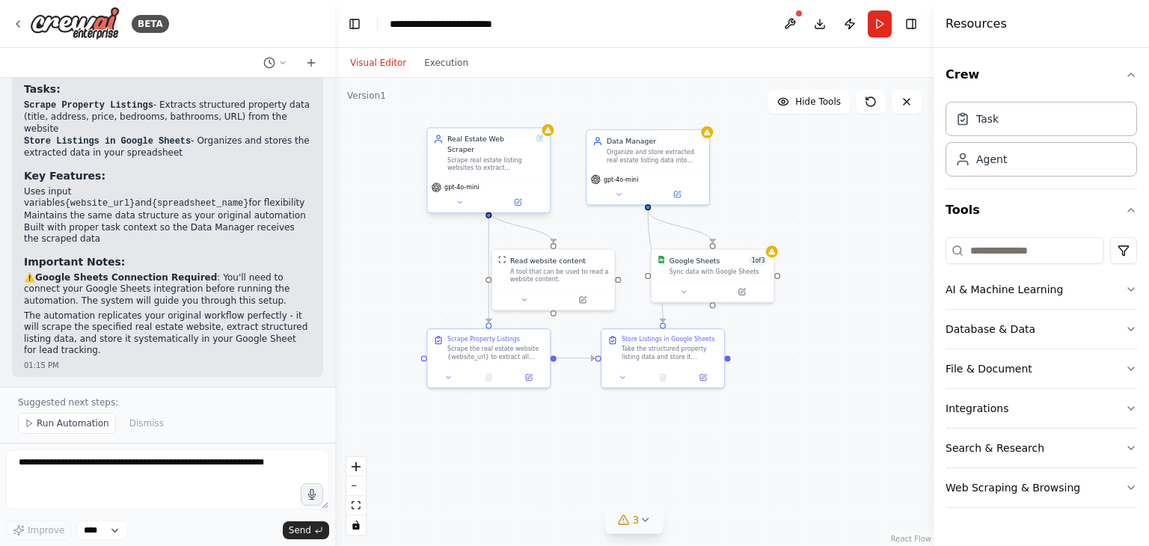
click at [546, 138] on div "Real Estate Web Scraper Scrape real estate listing websites to extract comprehe…" at bounding box center [488, 153] width 123 height 50
click at [452, 183] on span "gpt-4o-mini" at bounding box center [461, 187] width 34 height 8
click at [522, 197] on button at bounding box center [518, 203] width 56 height 12
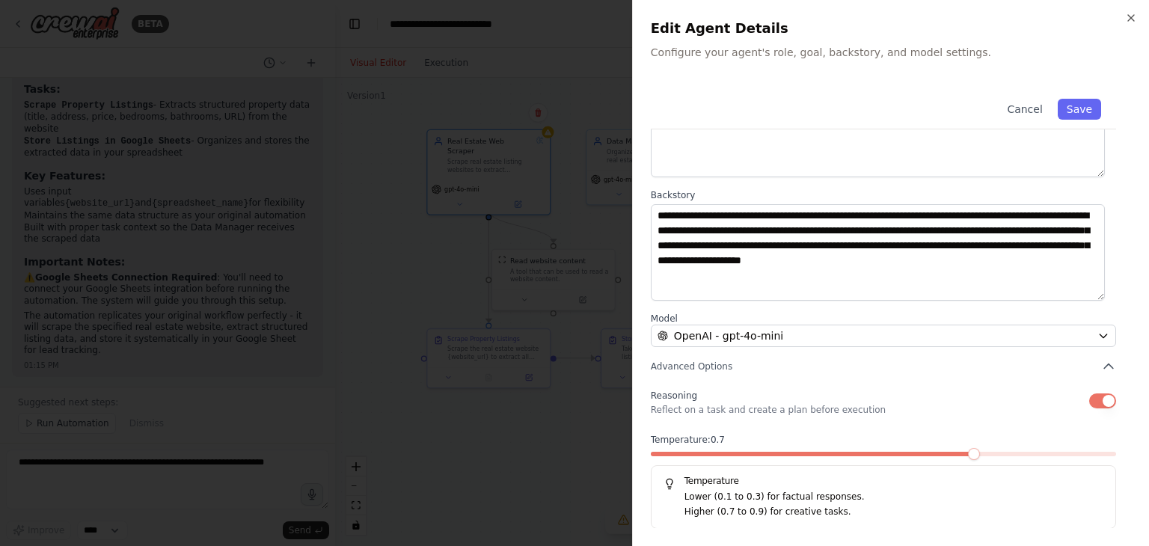
scroll to position [0, 0]
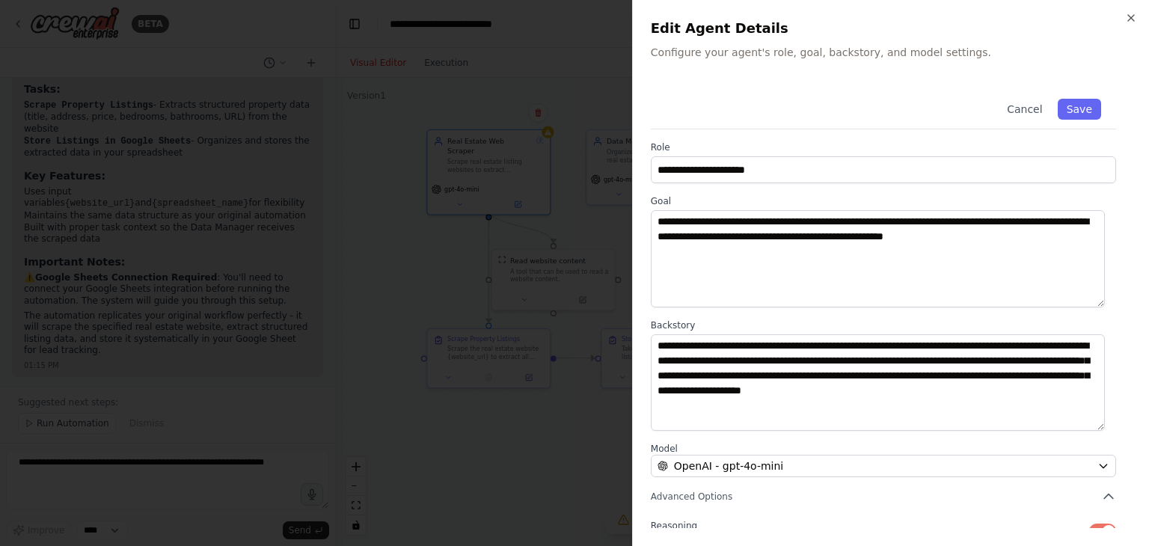
click at [466, 331] on div at bounding box center [574, 273] width 1149 height 546
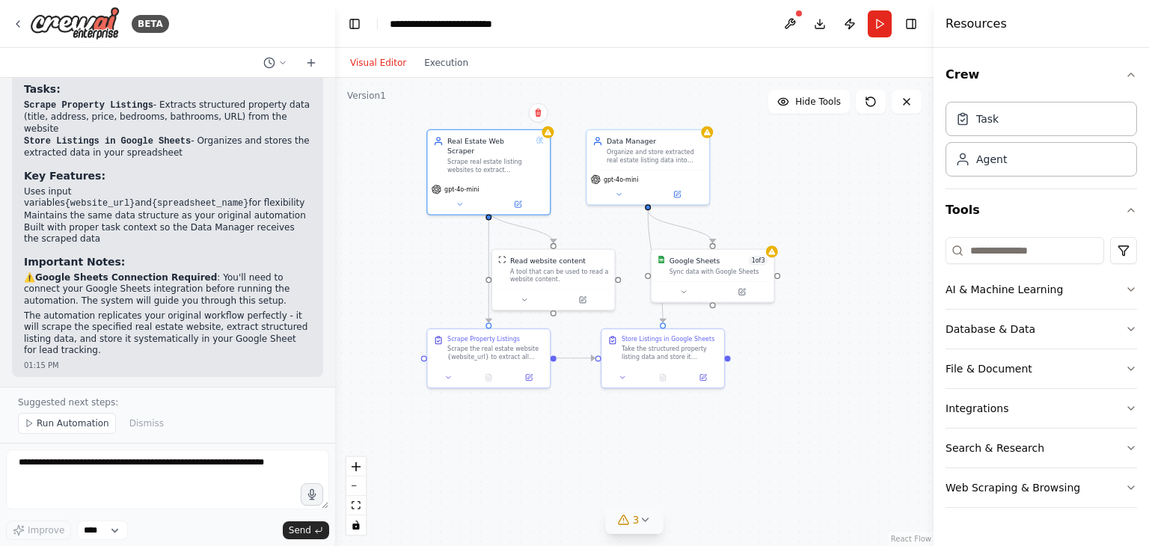
click at [635, 516] on span "3" at bounding box center [636, 519] width 7 height 15
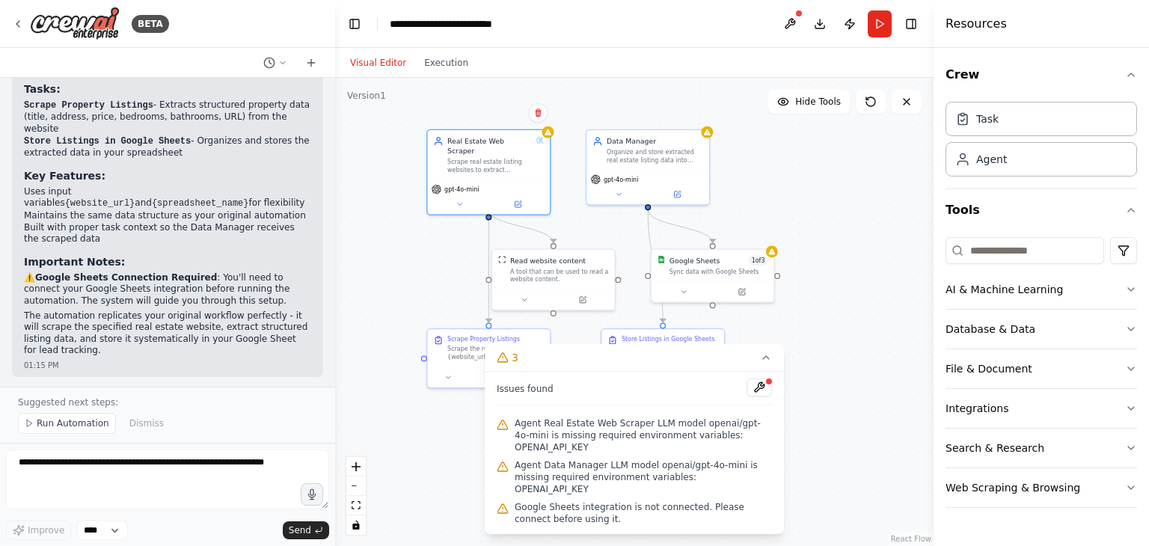
click at [578, 453] on span "Agent Real Estate Web Scraper LLM model openai/gpt-4o-mini is missing required …" at bounding box center [643, 435] width 257 height 36
click at [757, 396] on button at bounding box center [758, 387] width 25 height 18
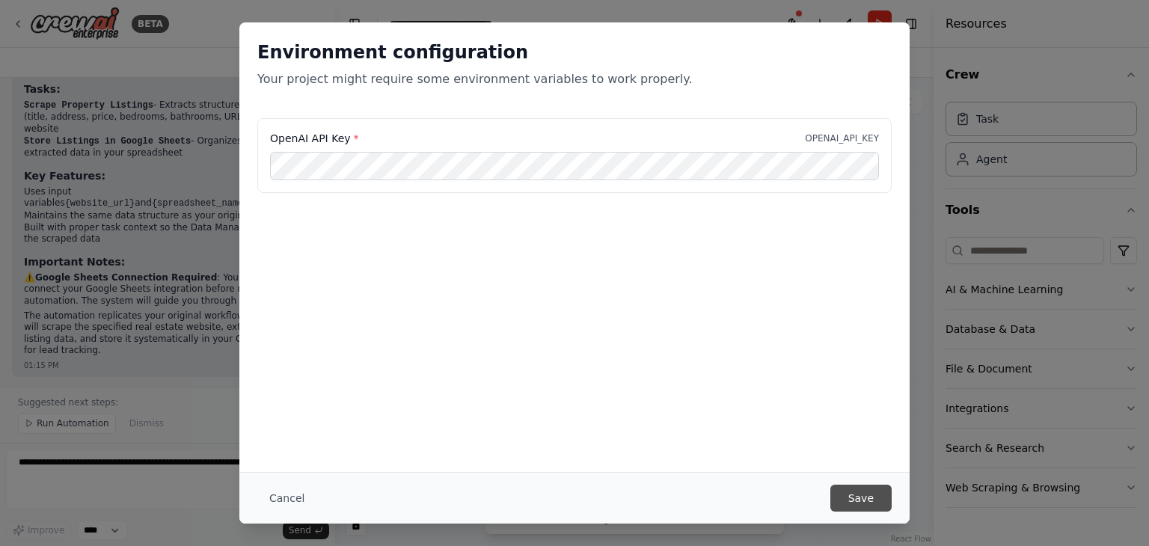
click at [853, 501] on button "Save" at bounding box center [860, 498] width 61 height 27
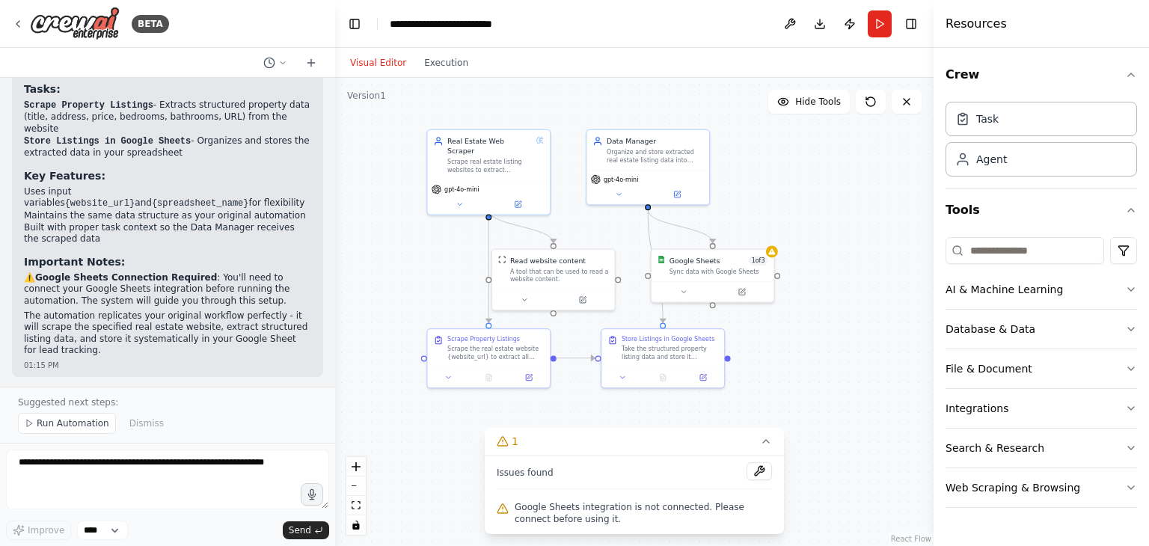
click at [577, 507] on span "Google Sheets integration is not connected. Please connect before using it." at bounding box center [643, 513] width 257 height 24
click at [773, 252] on icon at bounding box center [771, 249] width 8 height 8
click at [682, 263] on div "Google Sheets 1 of 3 Sync data with Google Sheets" at bounding box center [718, 264] width 99 height 20
click at [687, 294] on button at bounding box center [683, 290] width 56 height 12
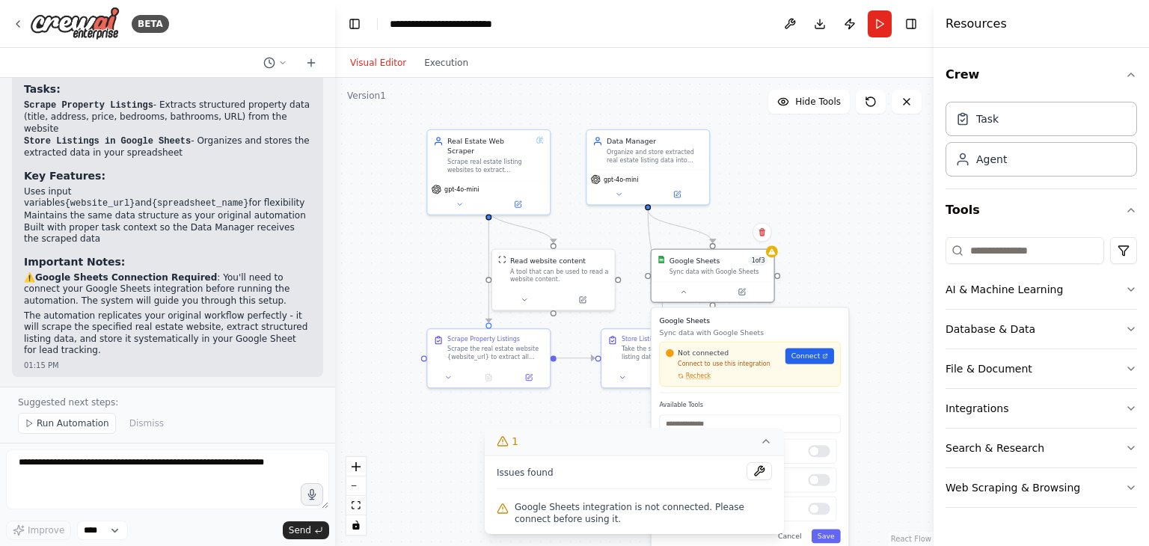
click at [761, 444] on icon at bounding box center [766, 441] width 12 height 12
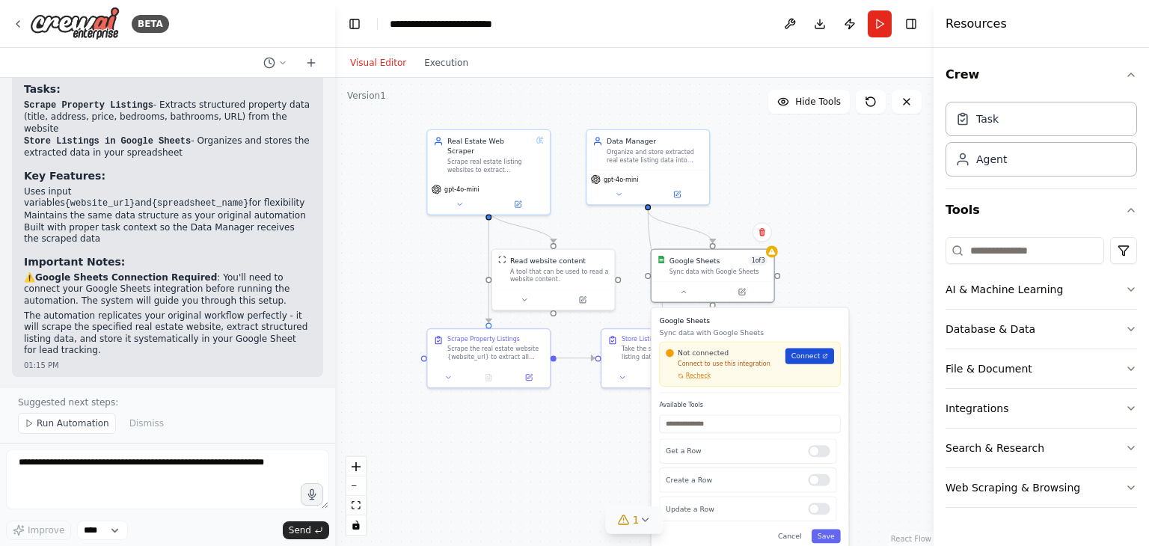
click at [805, 354] on span "Connect" at bounding box center [805, 356] width 29 height 10
click at [817, 364] on div "Not connected Connect to use this integration Recheck Connect" at bounding box center [750, 364] width 168 height 32
click at [840, 297] on div ".deletable-edge-delete-btn { width: 20px; height: 20px; border: 0px solid #ffff…" at bounding box center [634, 312] width 598 height 468
click at [592, 440] on div ".deletable-edge-delete-btn { width: 20px; height: 20px; border: 0px solid #ffff…" at bounding box center [634, 312] width 598 height 468
click at [682, 293] on icon at bounding box center [683, 290] width 8 height 8
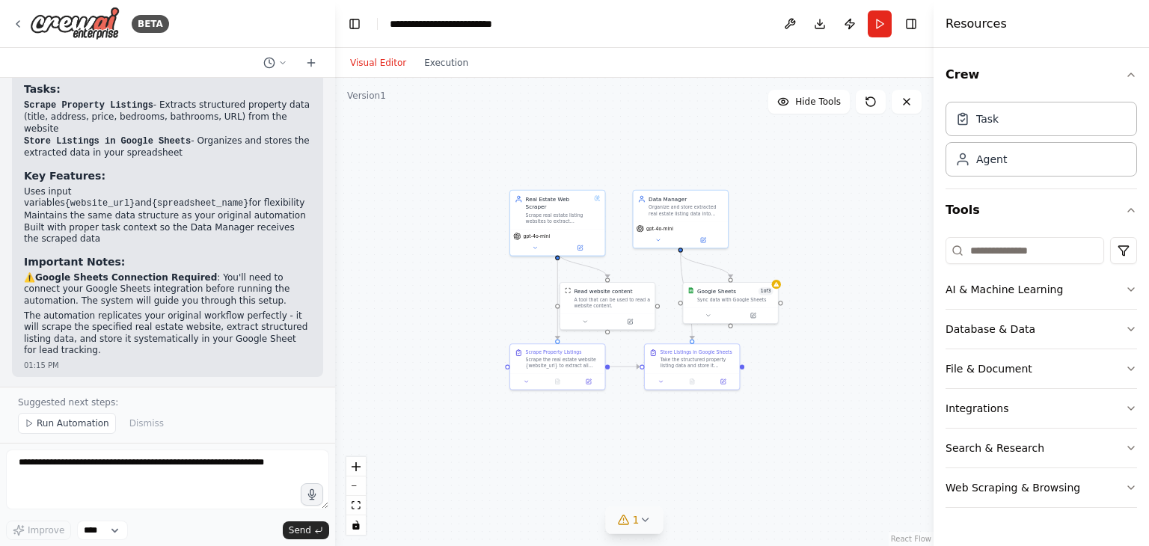
click at [636, 515] on span "1" at bounding box center [636, 519] width 7 height 15
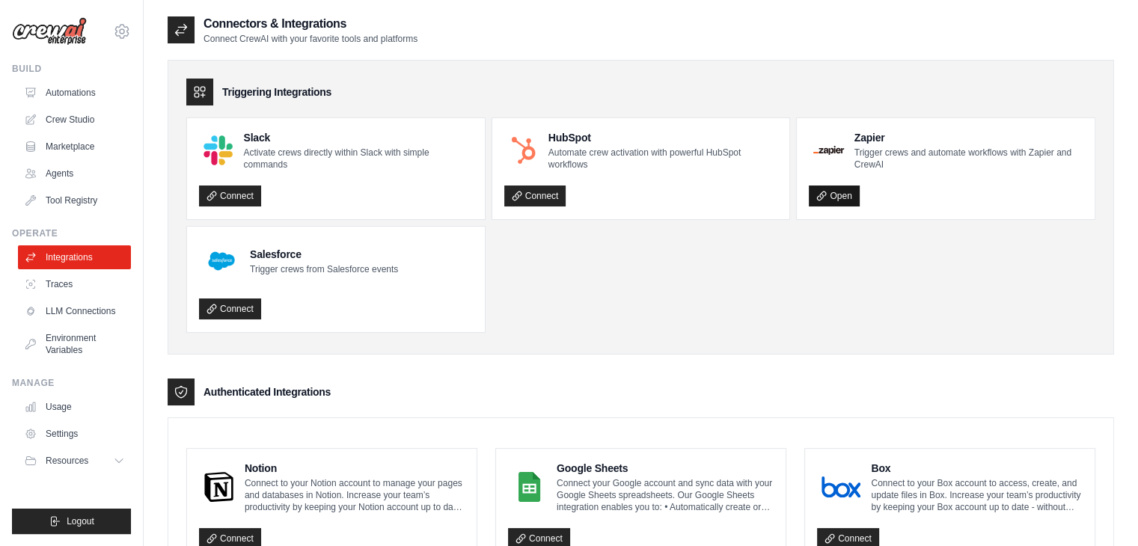
click at [854, 194] on link "Open" at bounding box center [834, 195] width 50 height 21
click at [542, 528] on link "Connect" at bounding box center [539, 538] width 62 height 21
click at [530, 536] on link "Connect" at bounding box center [539, 538] width 62 height 21
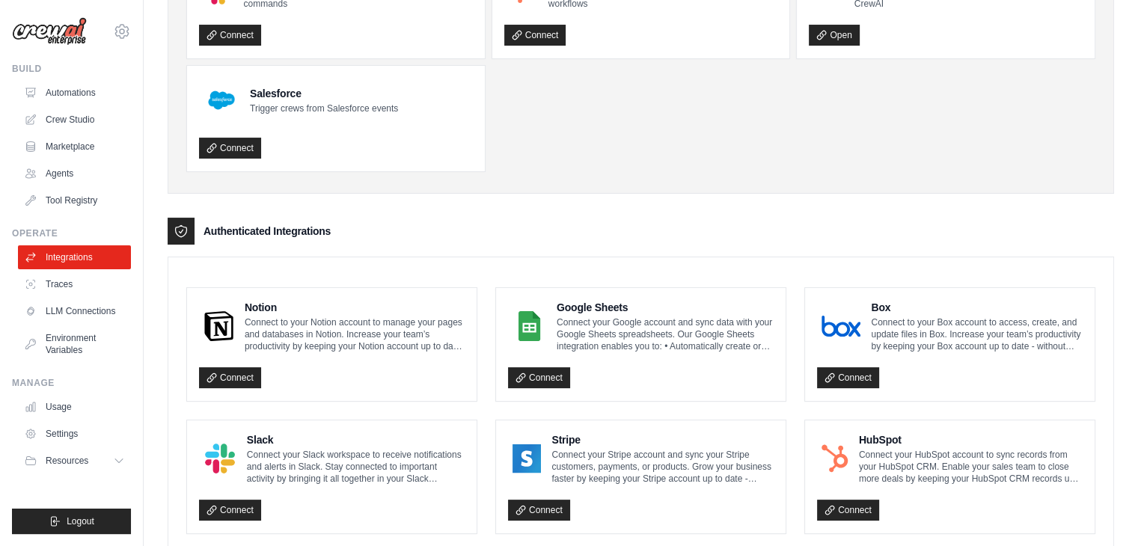
scroll to position [215, 0]
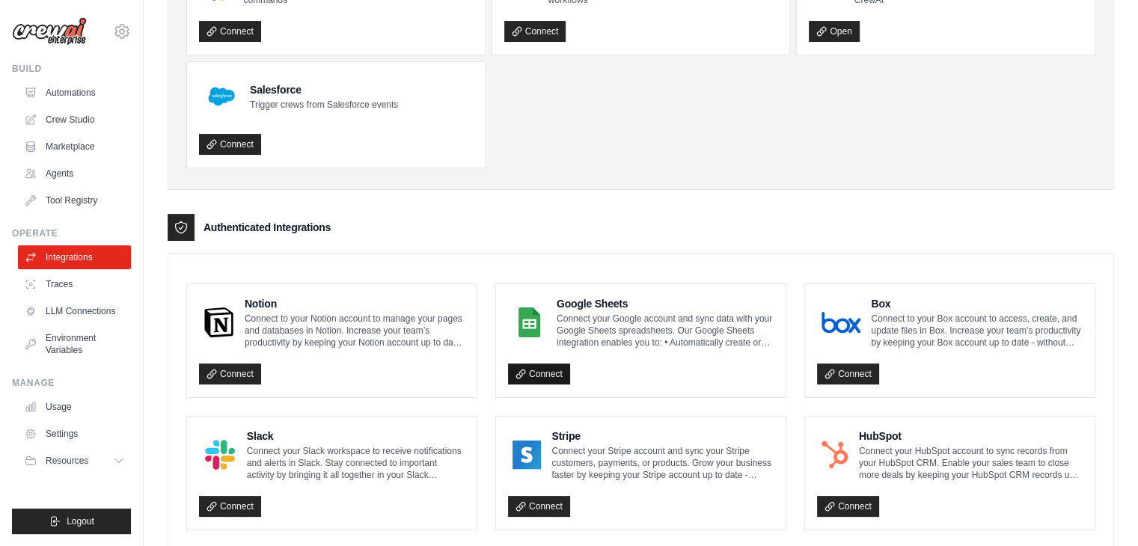
click at [521, 378] on link "Connect" at bounding box center [539, 373] width 62 height 21
